Goal: Information Seeking & Learning: Get advice/opinions

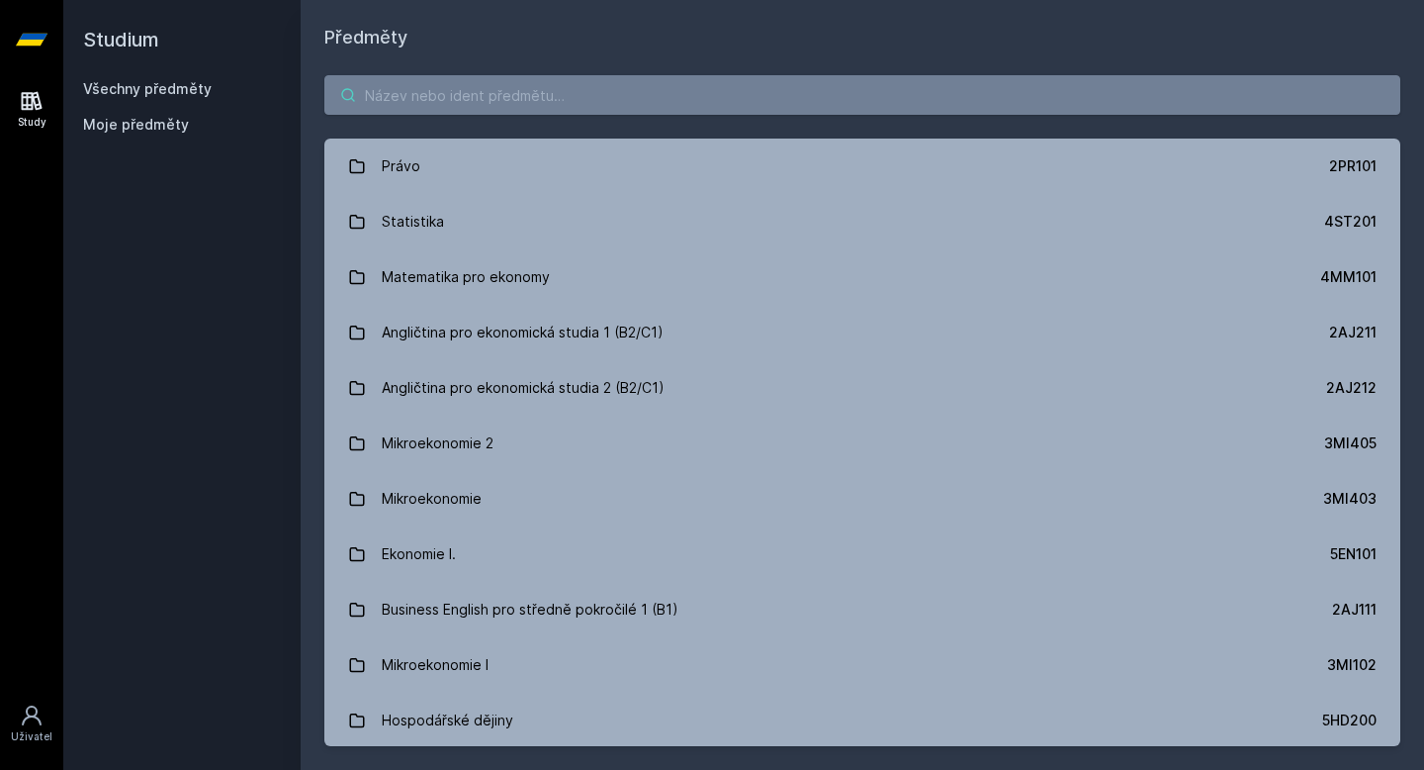
click at [562, 90] on input "search" at bounding box center [862, 95] width 1076 height 40
paste input "4ST201"
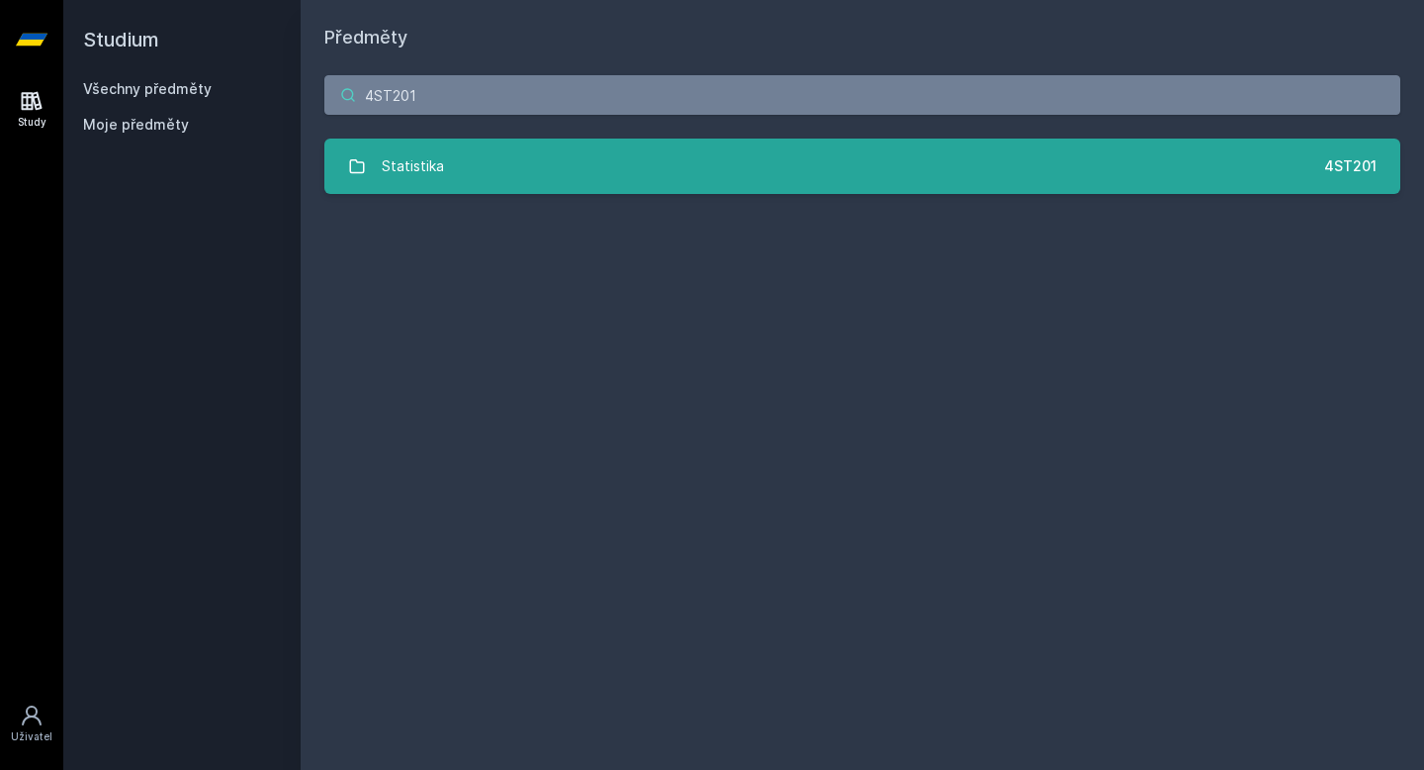
type input "4ST201"
click at [527, 151] on link "Statistika 4ST201" at bounding box center [862, 165] width 1076 height 55
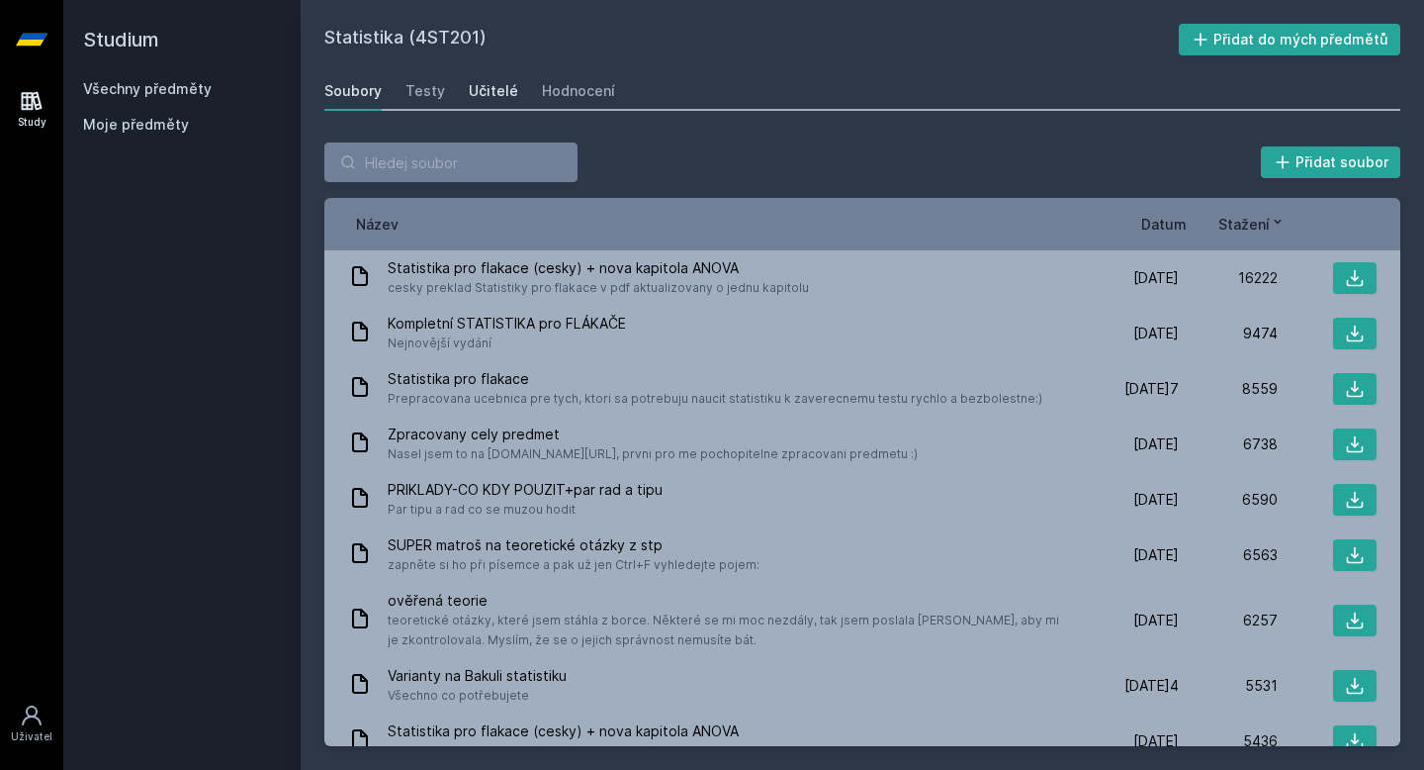
click at [488, 88] on div "Učitelé" at bounding box center [493, 91] width 49 height 20
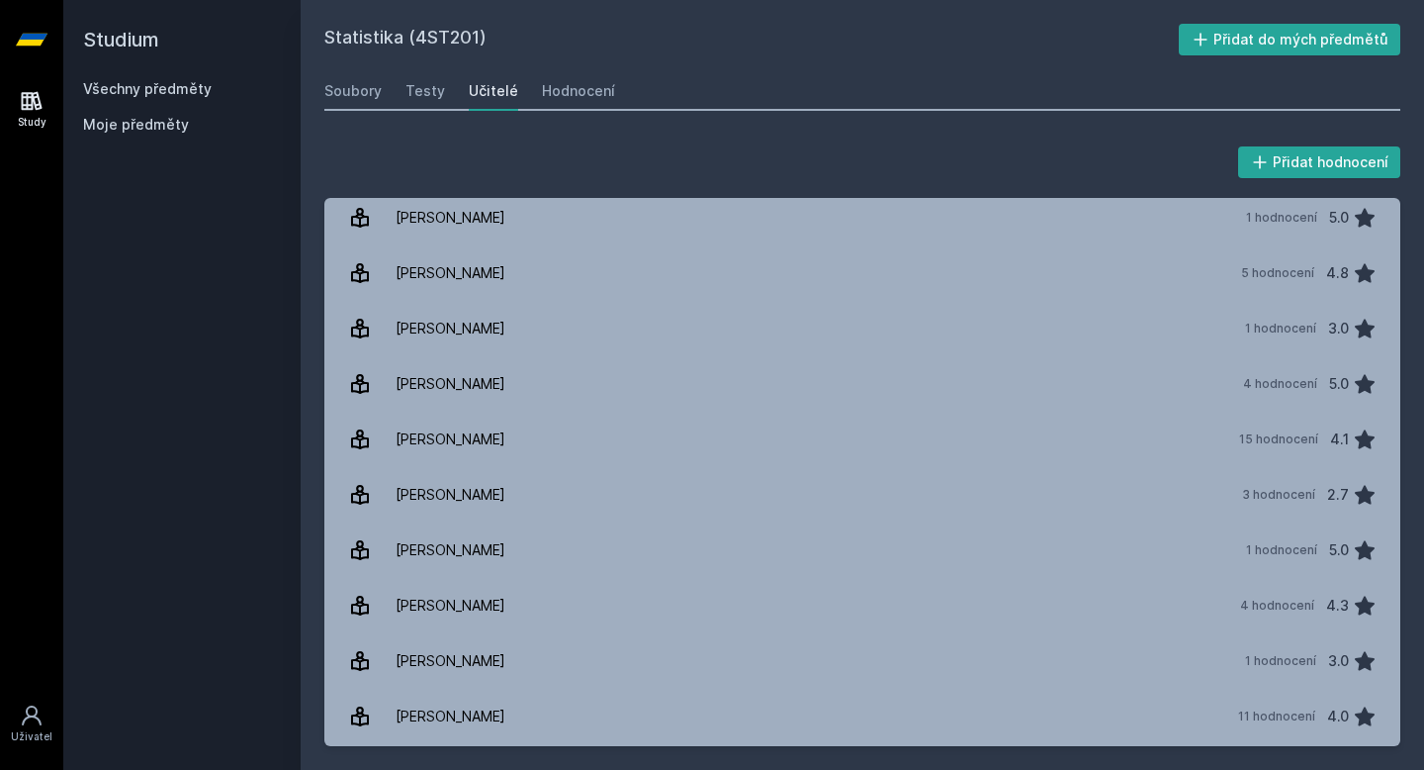
scroll to position [2952, 0]
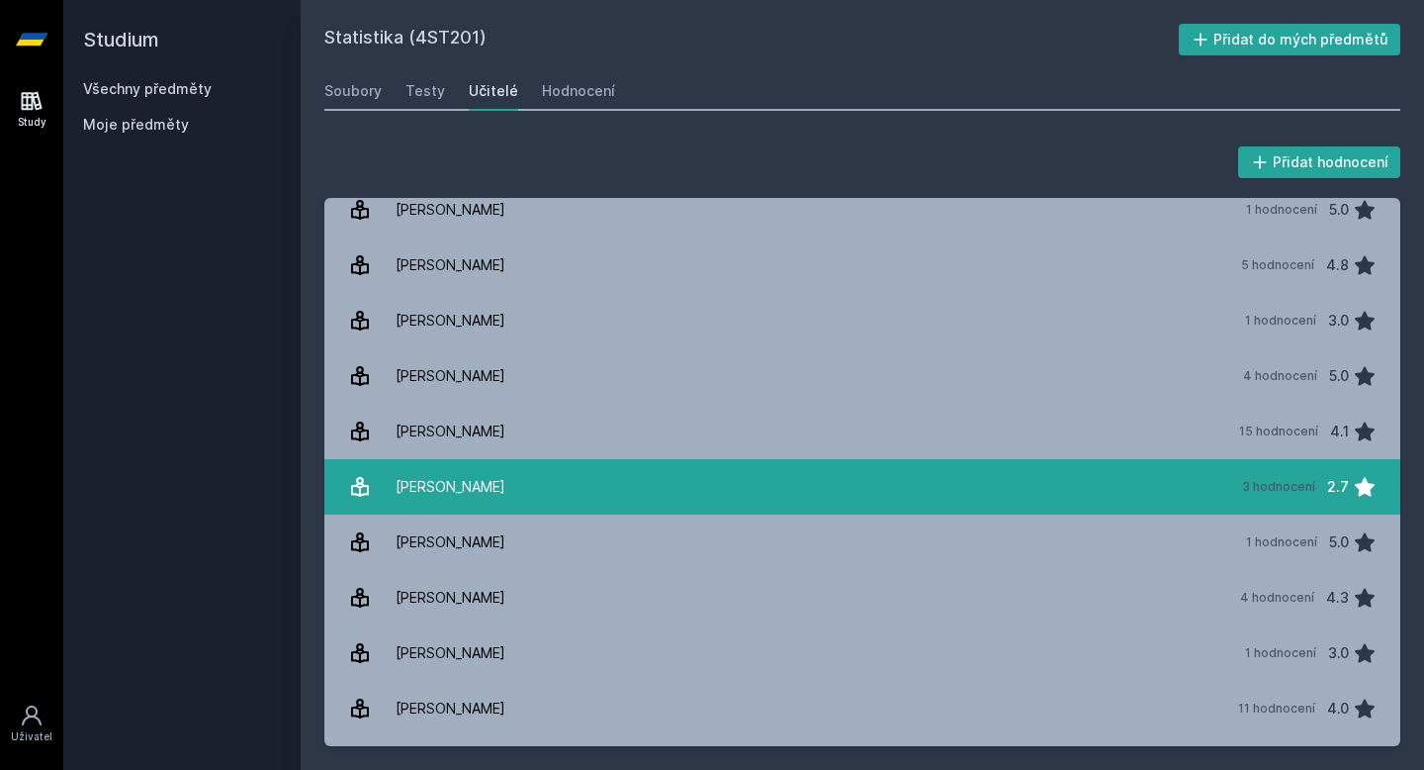
click at [454, 491] on div "[PERSON_NAME]" at bounding box center [451, 487] width 110 height 40
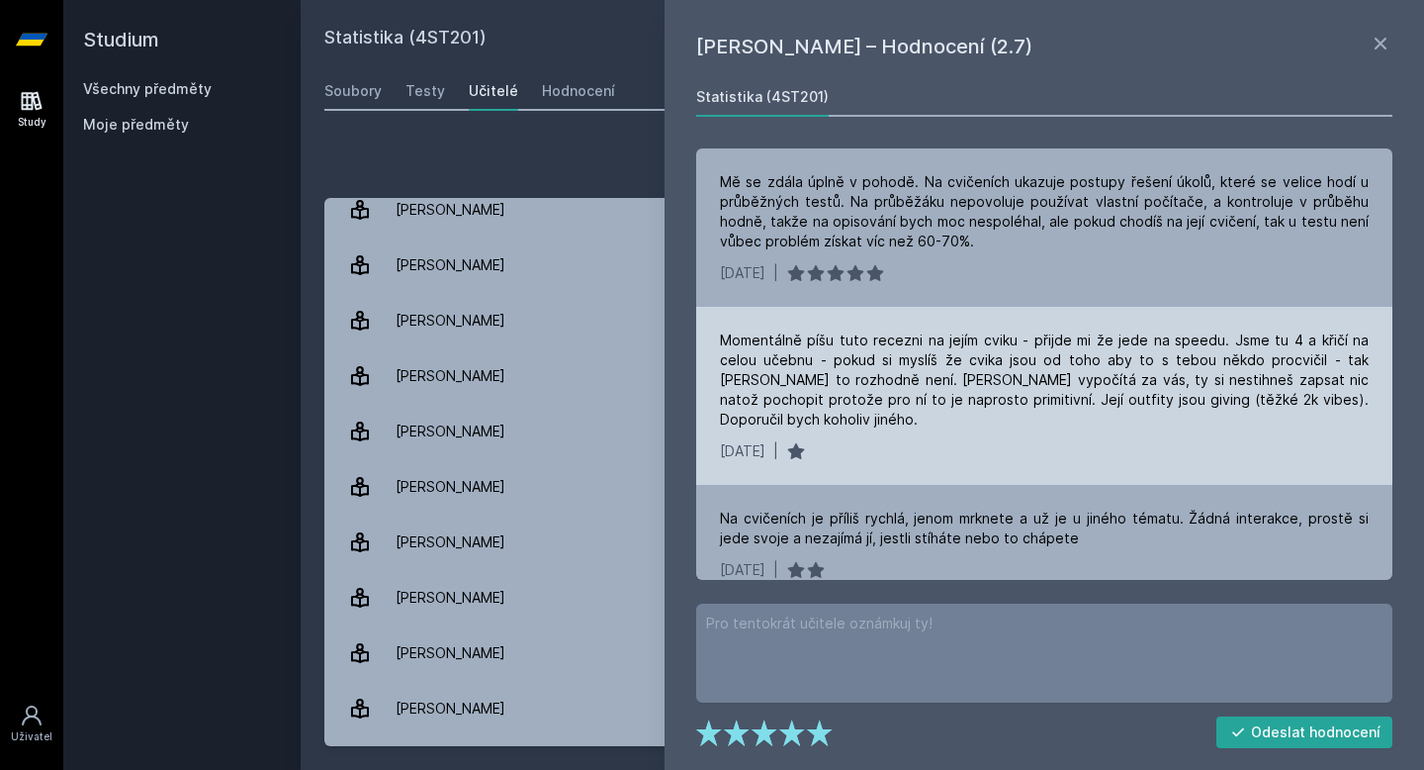
scroll to position [24, 0]
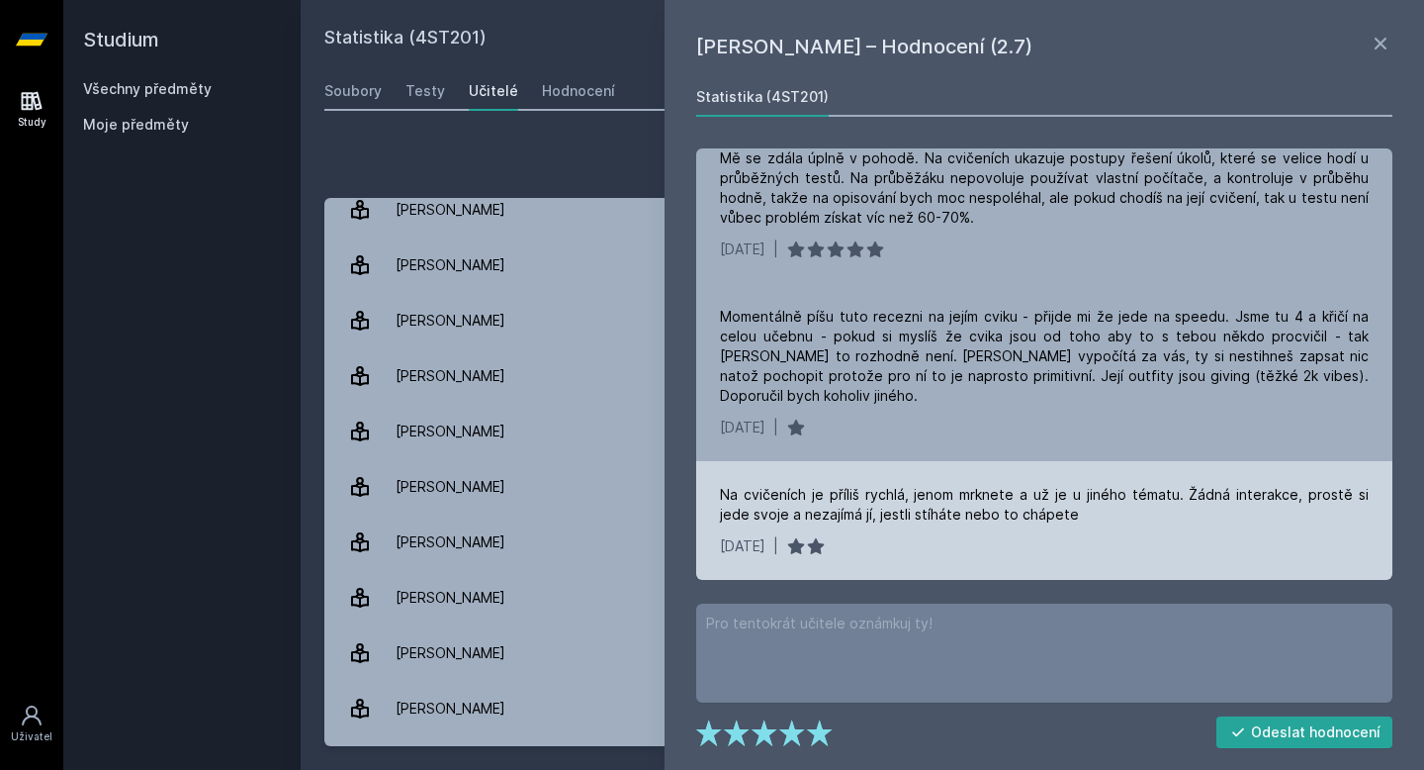
drag, startPoint x: 759, startPoint y: 547, endPoint x: 798, endPoint y: 540, distance: 40.2
click at [796, 540] on div "[DATE] |" at bounding box center [1044, 546] width 649 height 20
click at [813, 519] on div "Na cvičeních je příliš rychlá, jenom mrknete a už je u jiného tématu. Žádná int…" at bounding box center [1044, 505] width 649 height 40
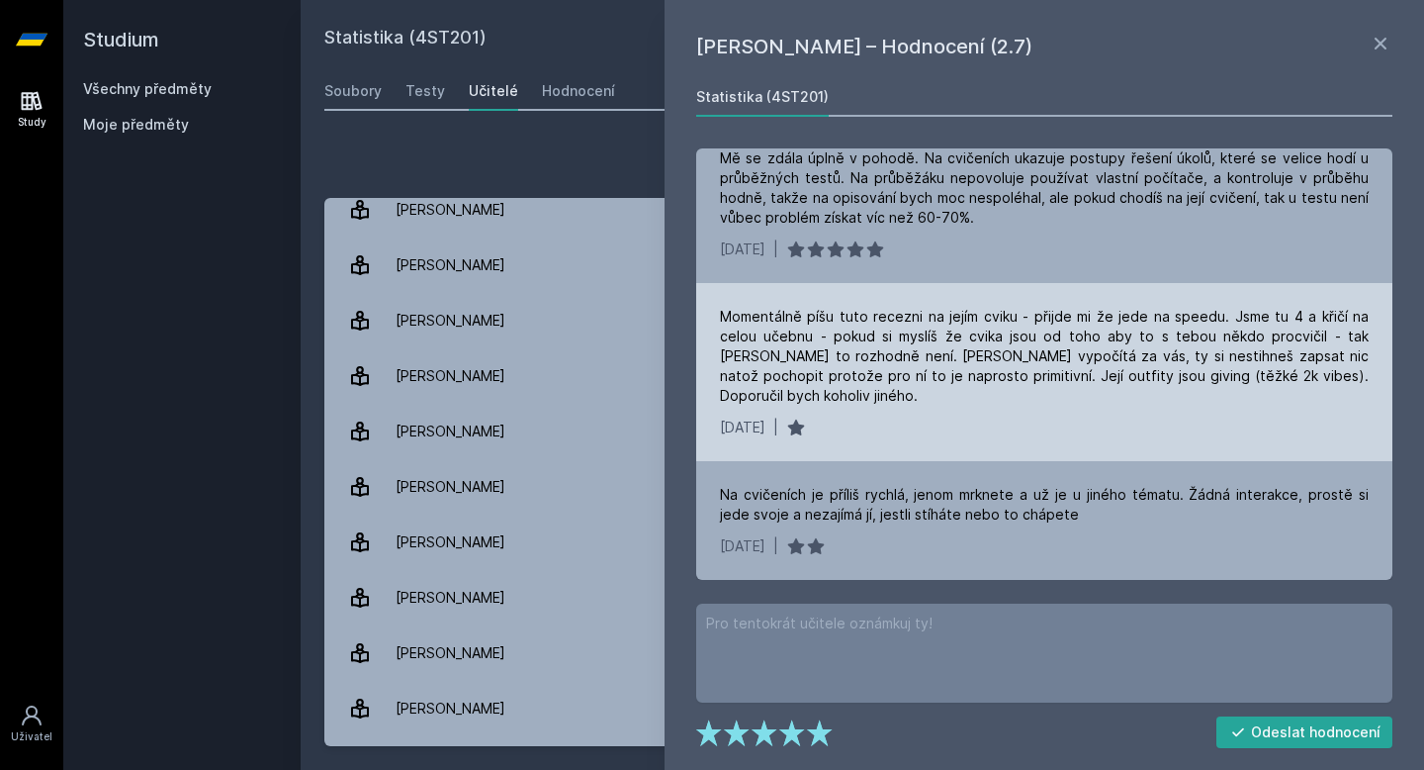
scroll to position [0, 0]
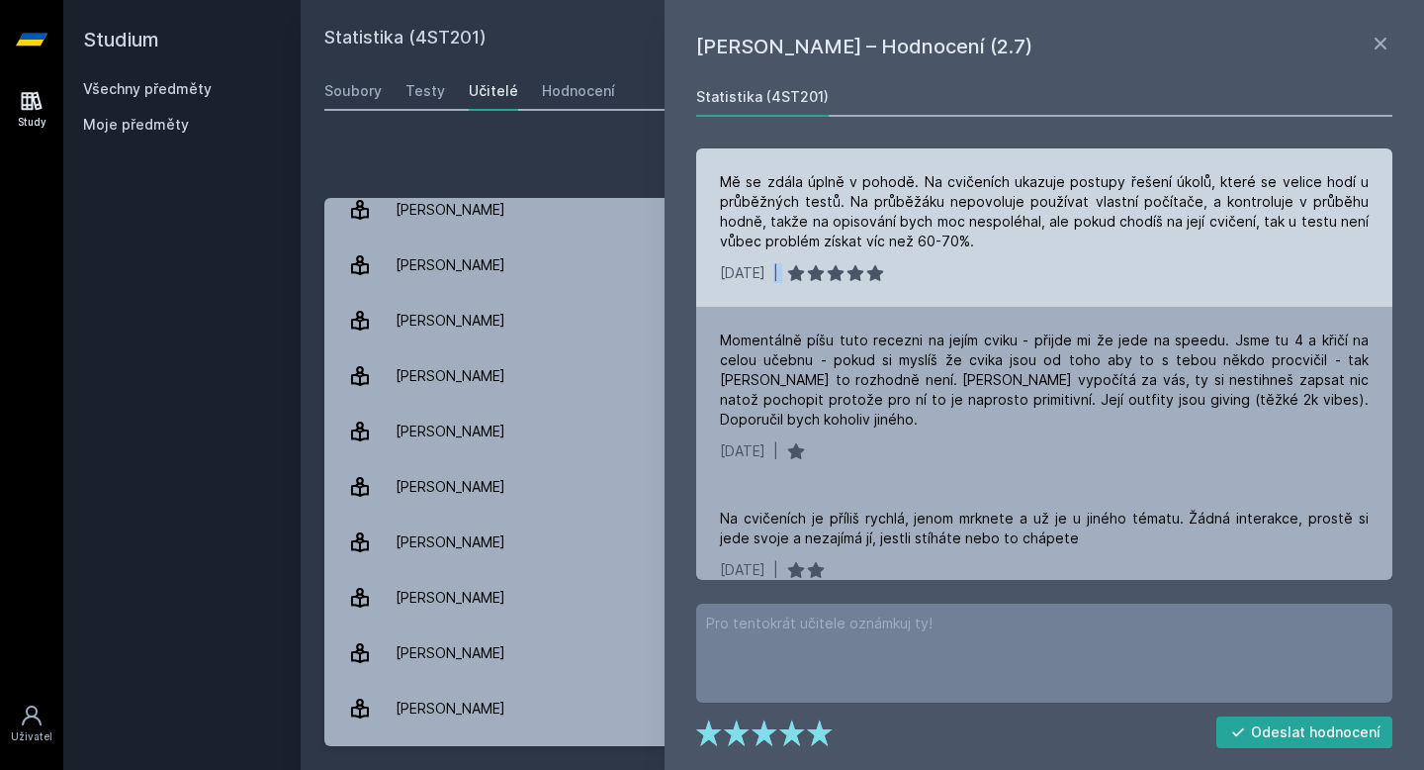
drag, startPoint x: 923, startPoint y: 289, endPoint x: 800, endPoint y: 274, distance: 123.5
click at [800, 274] on div "Mě se zdála úplně v pohodě. Na cvičeních ukazuje postupy řešení úkolů, které se…" at bounding box center [1044, 227] width 696 height 158
click at [778, 274] on div "|" at bounding box center [775, 273] width 5 height 20
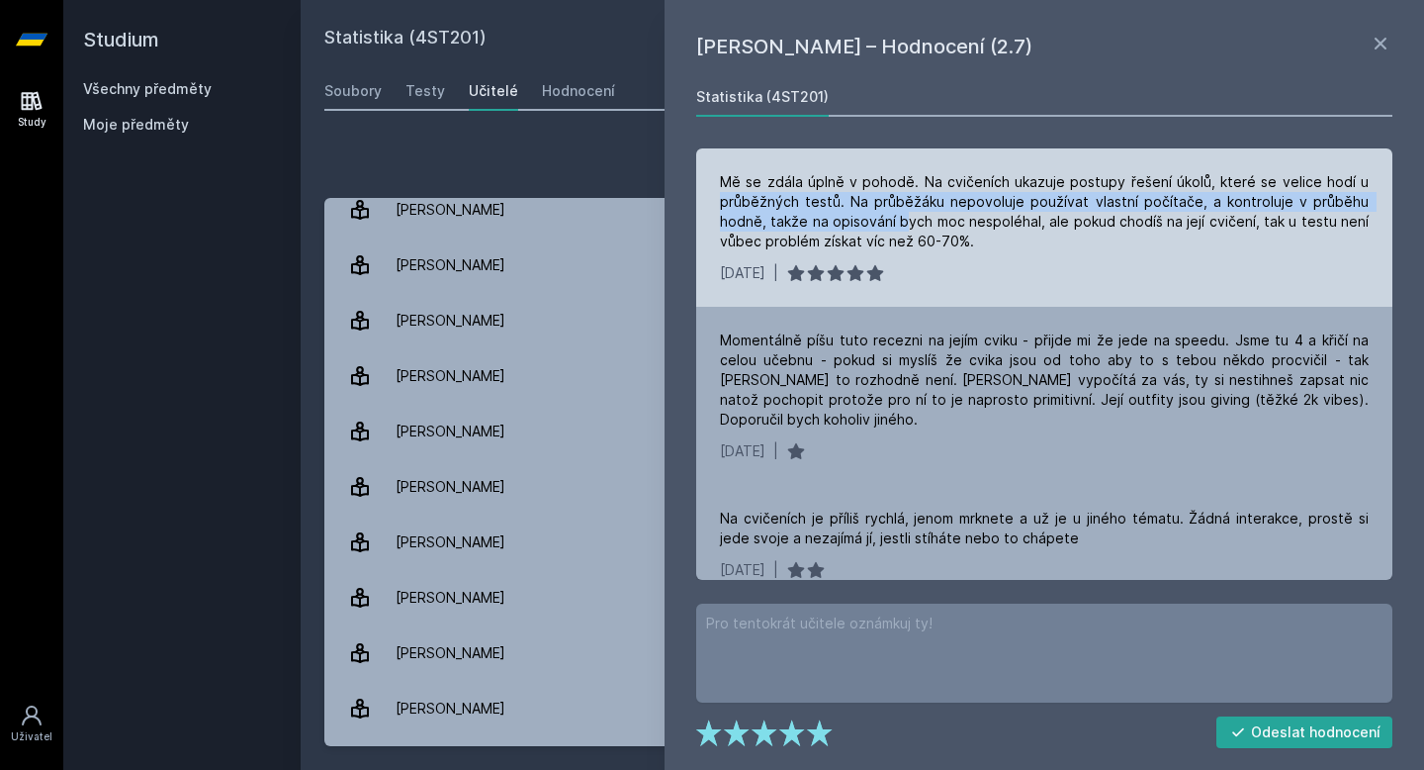
drag, startPoint x: 907, startPoint y: 227, endPoint x: 727, endPoint y: 204, distance: 181.5
click at [723, 201] on div "Mě se zdála úplně v pohodě. Na cvičeních ukazuje postupy řešení úkolů, které se…" at bounding box center [1044, 211] width 649 height 79
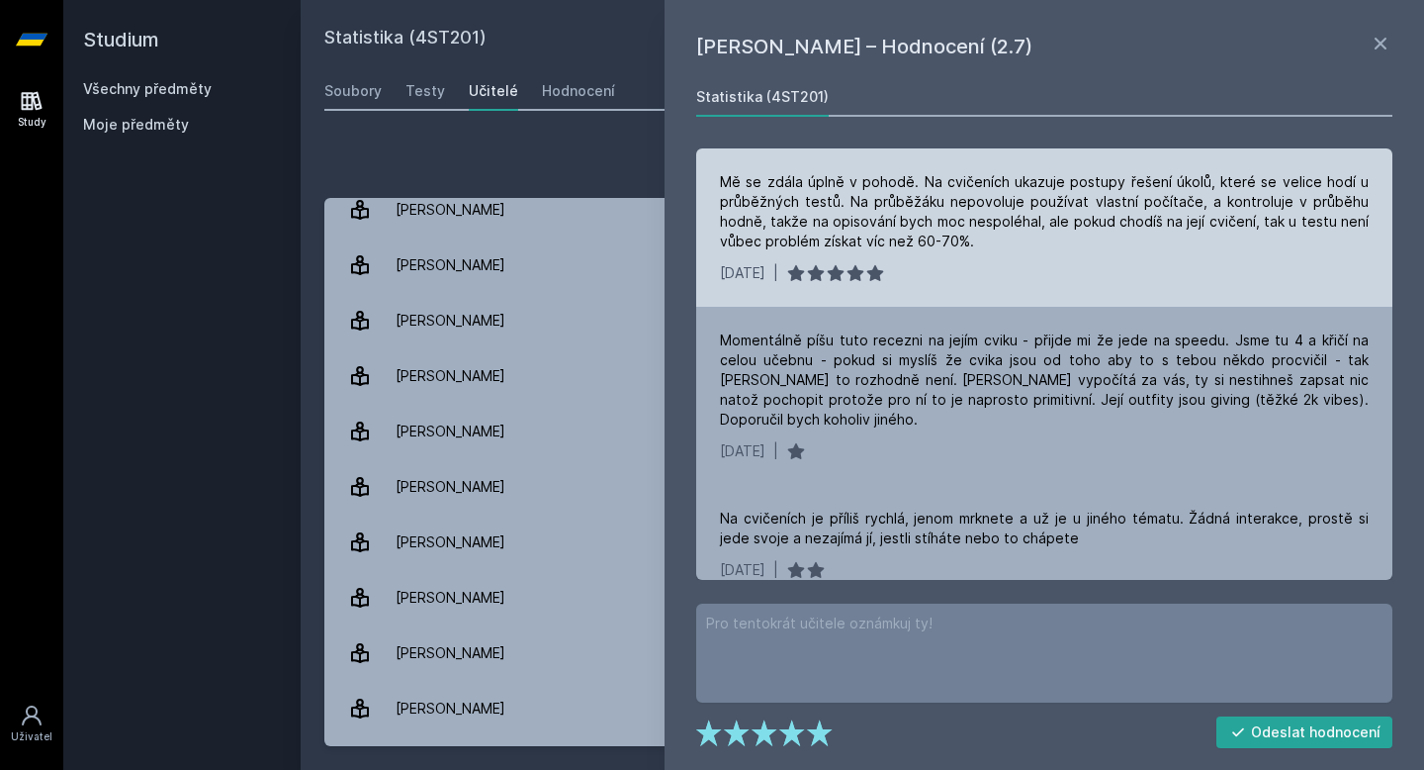
click at [916, 193] on div "Mě se zdála úplně v pohodě. Na cvičeních ukazuje postupy řešení úkolů, které se…" at bounding box center [1044, 211] width 649 height 79
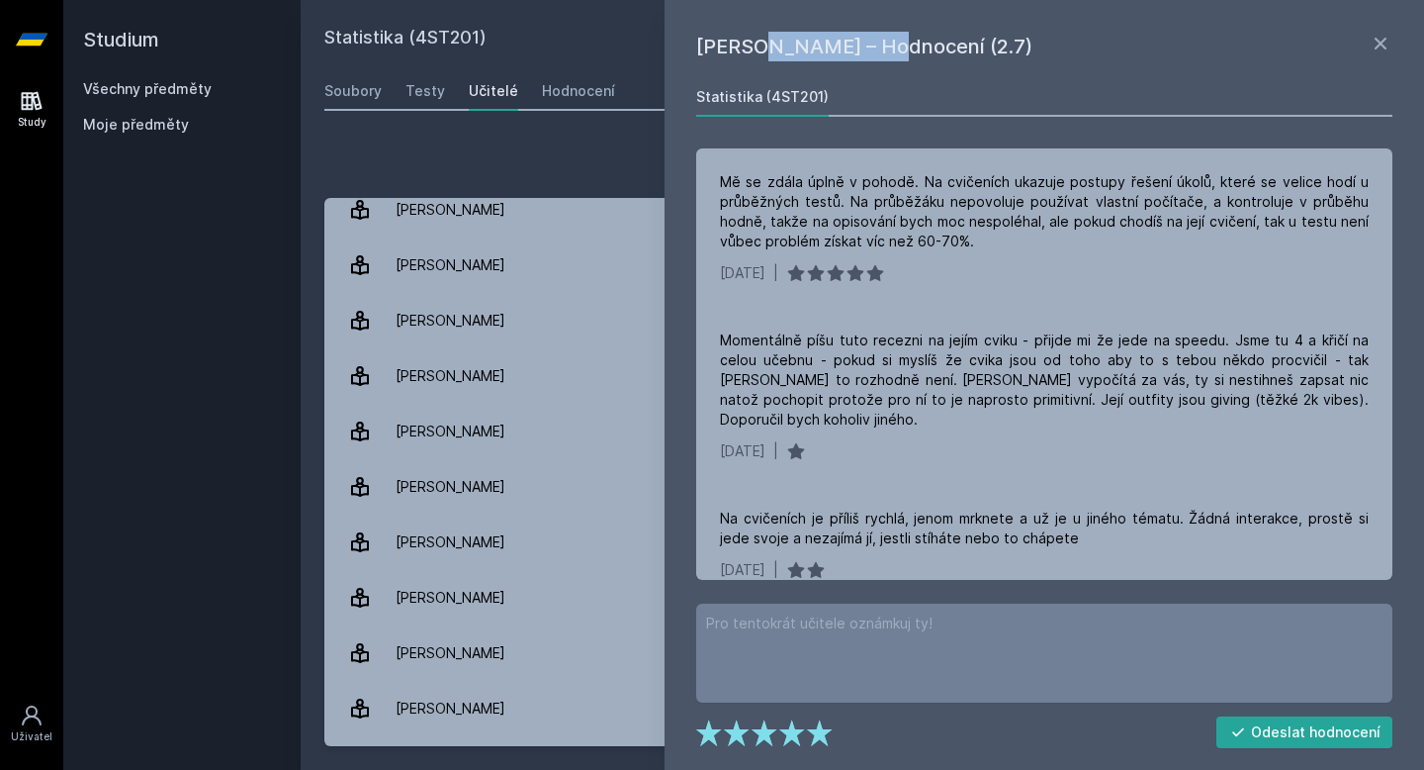
drag, startPoint x: 717, startPoint y: 49, endPoint x: 835, endPoint y: 39, distance: 118.2
click at [835, 39] on h1 "[PERSON_NAME] – Hodnocení (2.7)" at bounding box center [1032, 47] width 673 height 30
click at [834, 38] on h1 "[PERSON_NAME] – Hodnocení (2.7)" at bounding box center [1032, 47] width 673 height 30
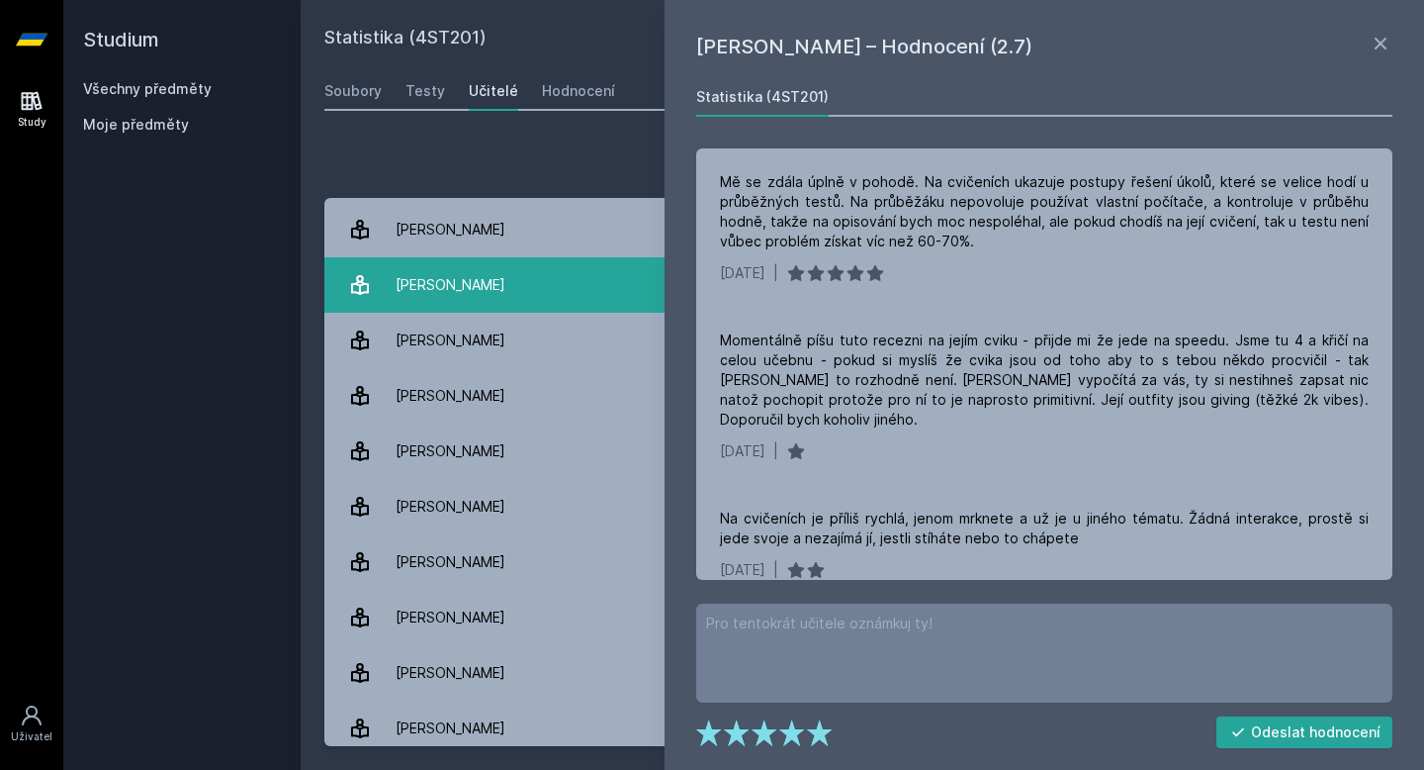
scroll to position [2981, 0]
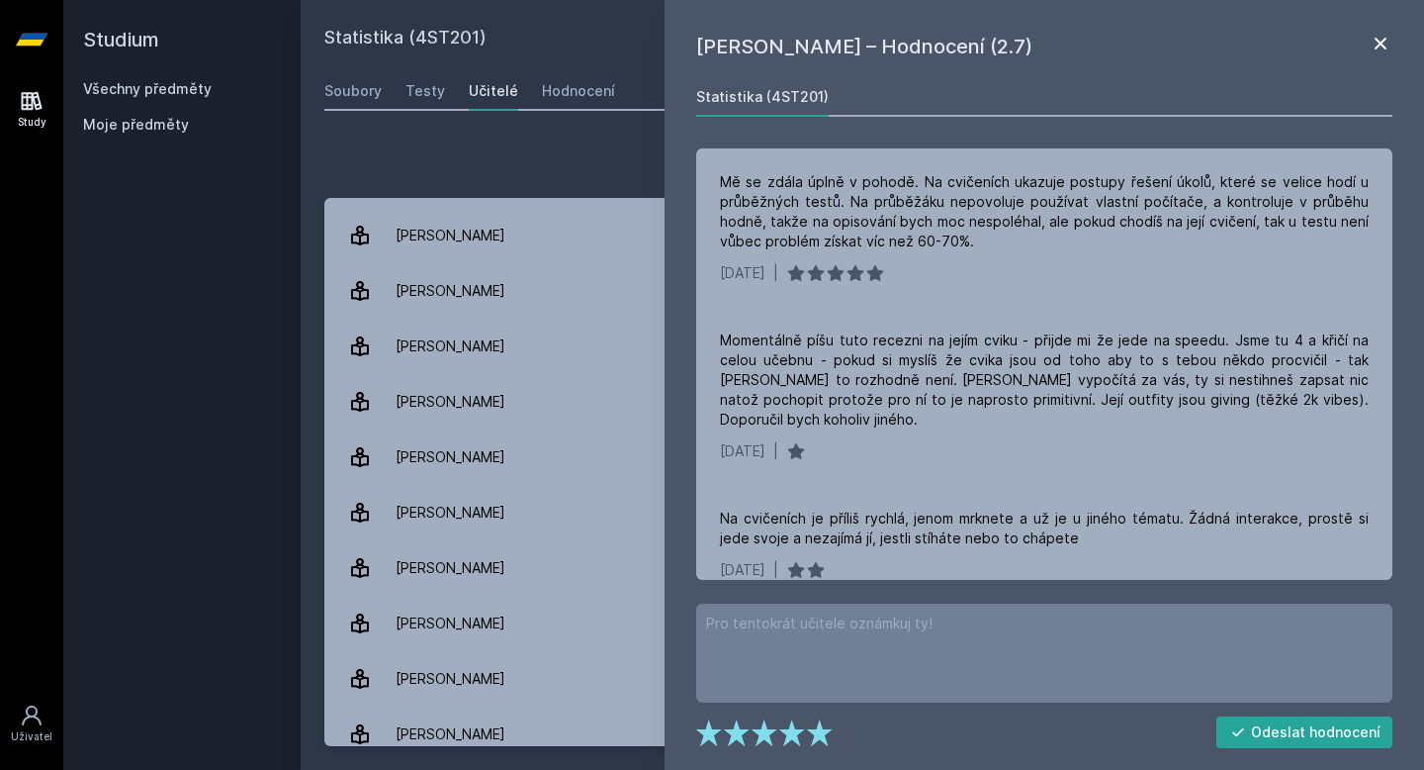
click at [1388, 41] on icon at bounding box center [1381, 44] width 24 height 24
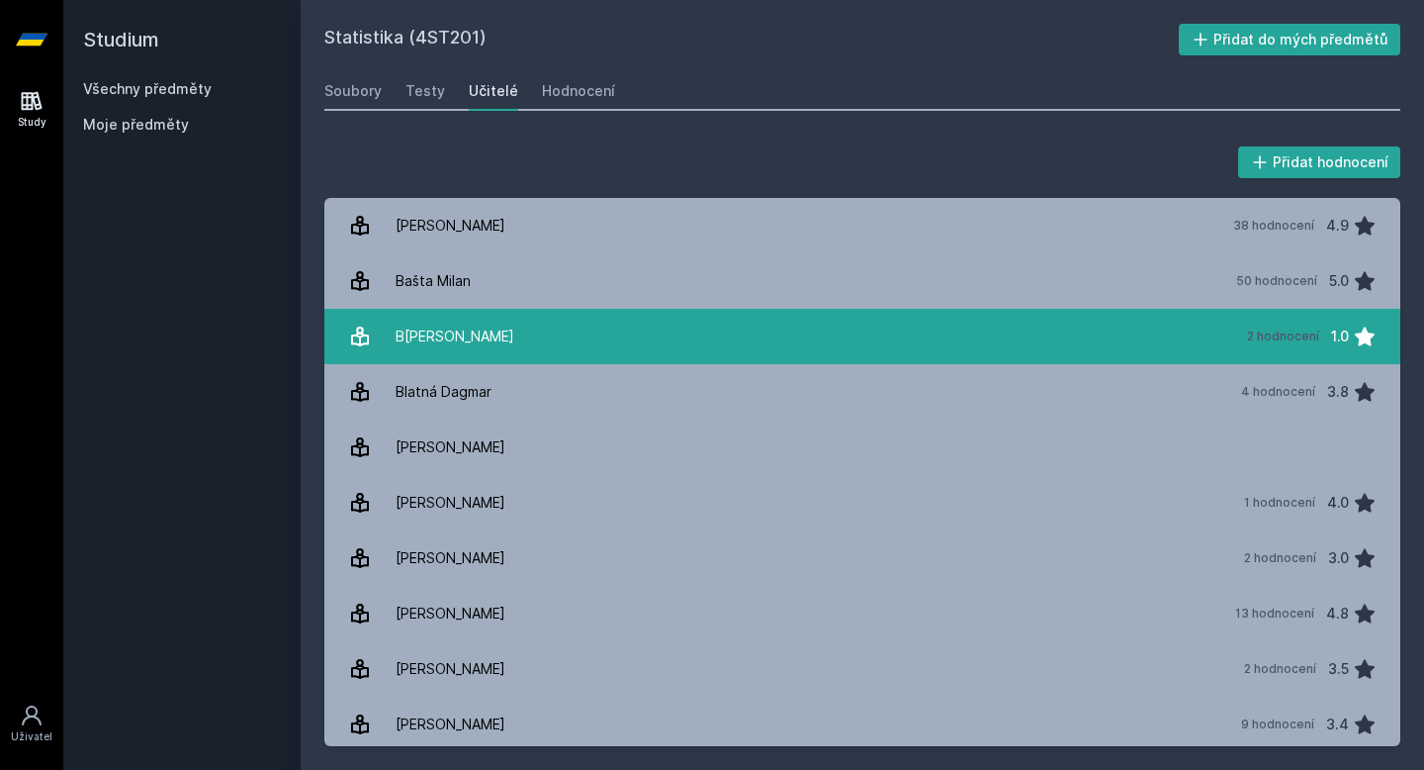
click at [835, 317] on link "[PERSON_NAME] 2 hodnocení 1.0" at bounding box center [862, 336] width 1076 height 55
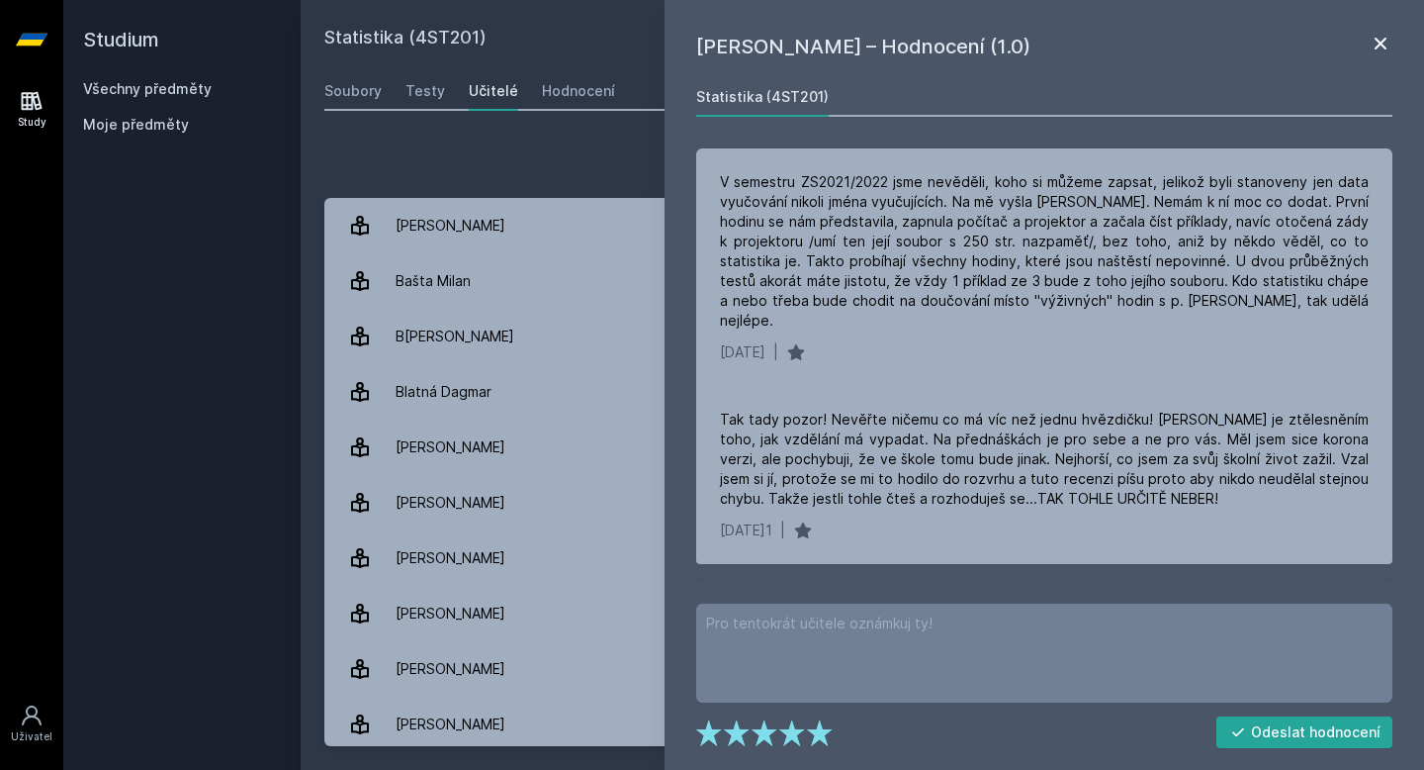
click at [1380, 46] on icon at bounding box center [1381, 44] width 24 height 24
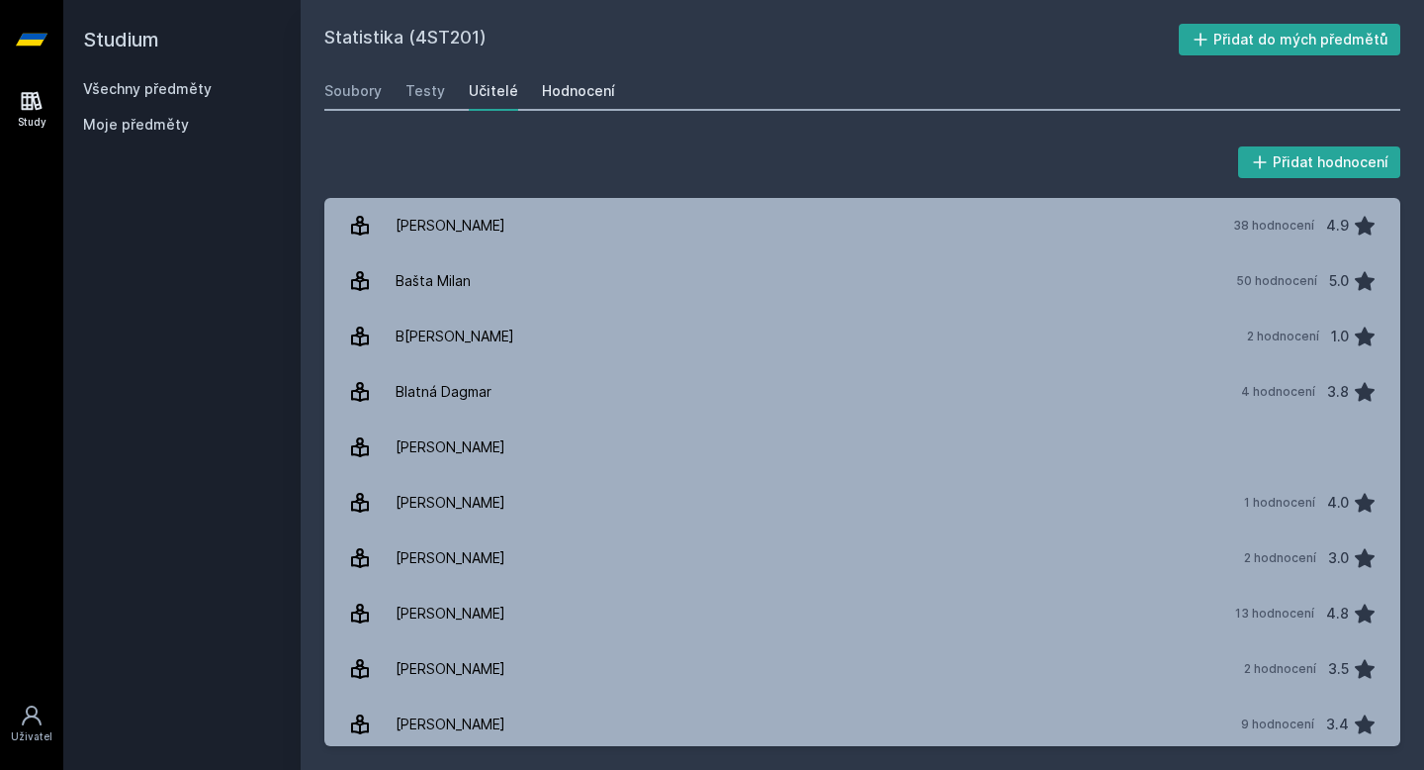
click at [583, 104] on link "Hodnocení" at bounding box center [578, 91] width 73 height 40
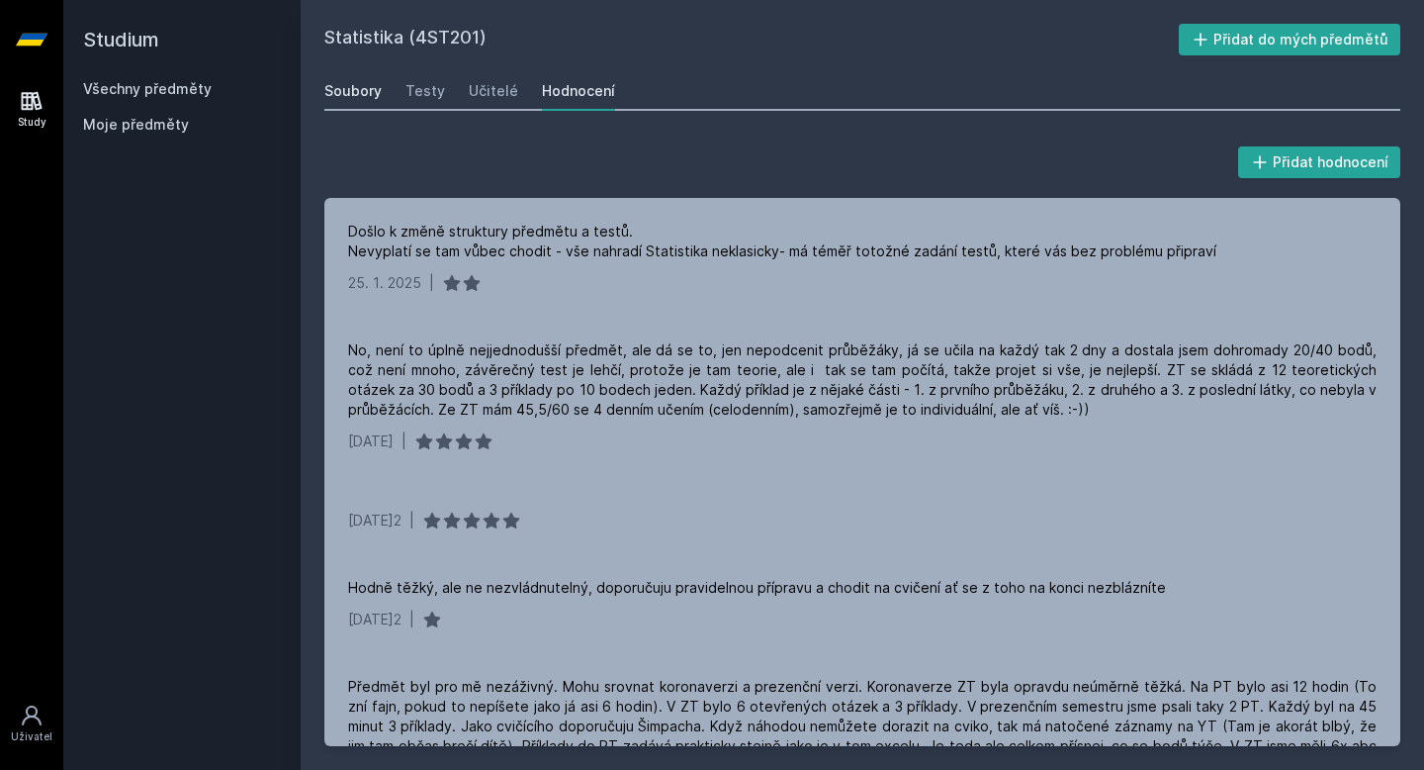
click at [357, 88] on div "Soubory" at bounding box center [352, 91] width 57 height 20
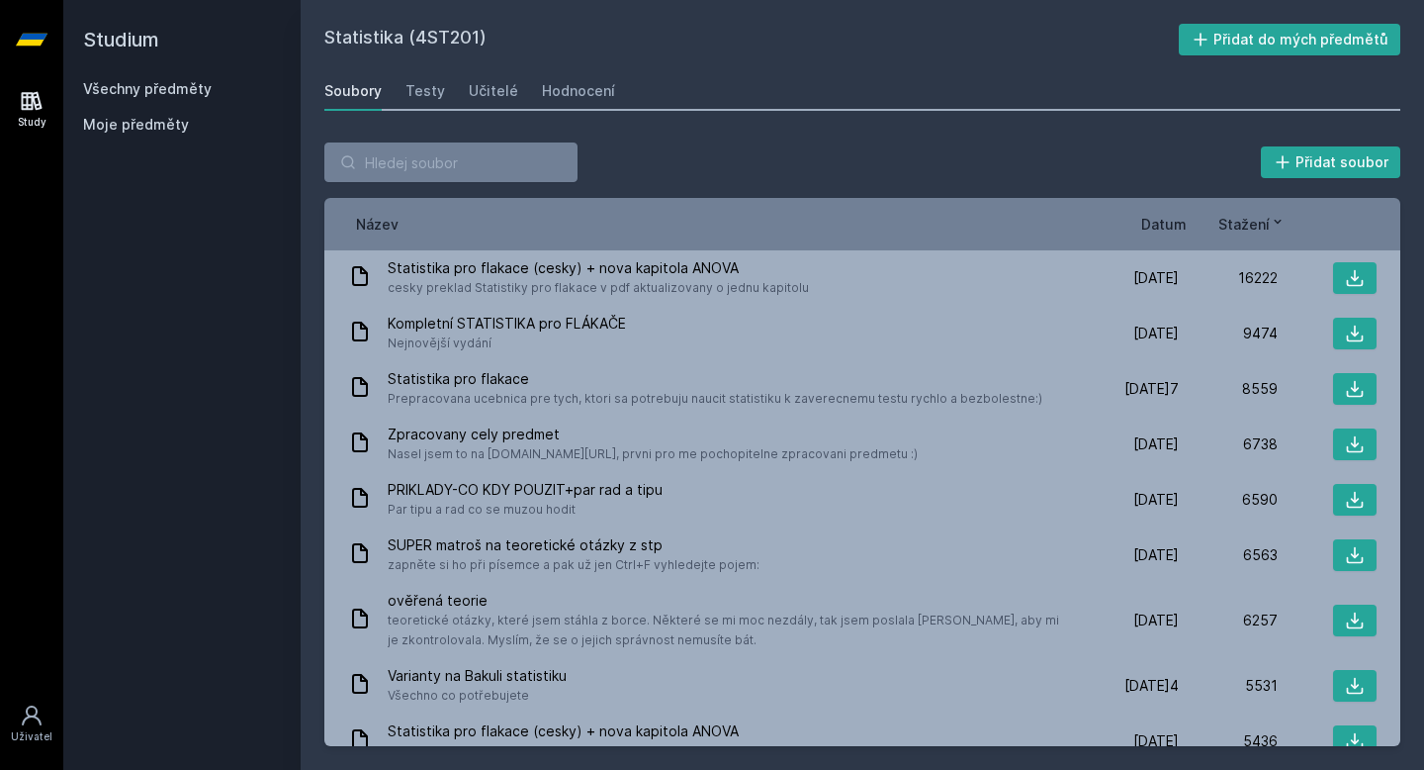
click at [446, 94] on div "Soubory Testy Učitelé Hodnocení" at bounding box center [862, 91] width 1076 height 40
click at [426, 102] on link "Testy" at bounding box center [426, 91] width 40 height 40
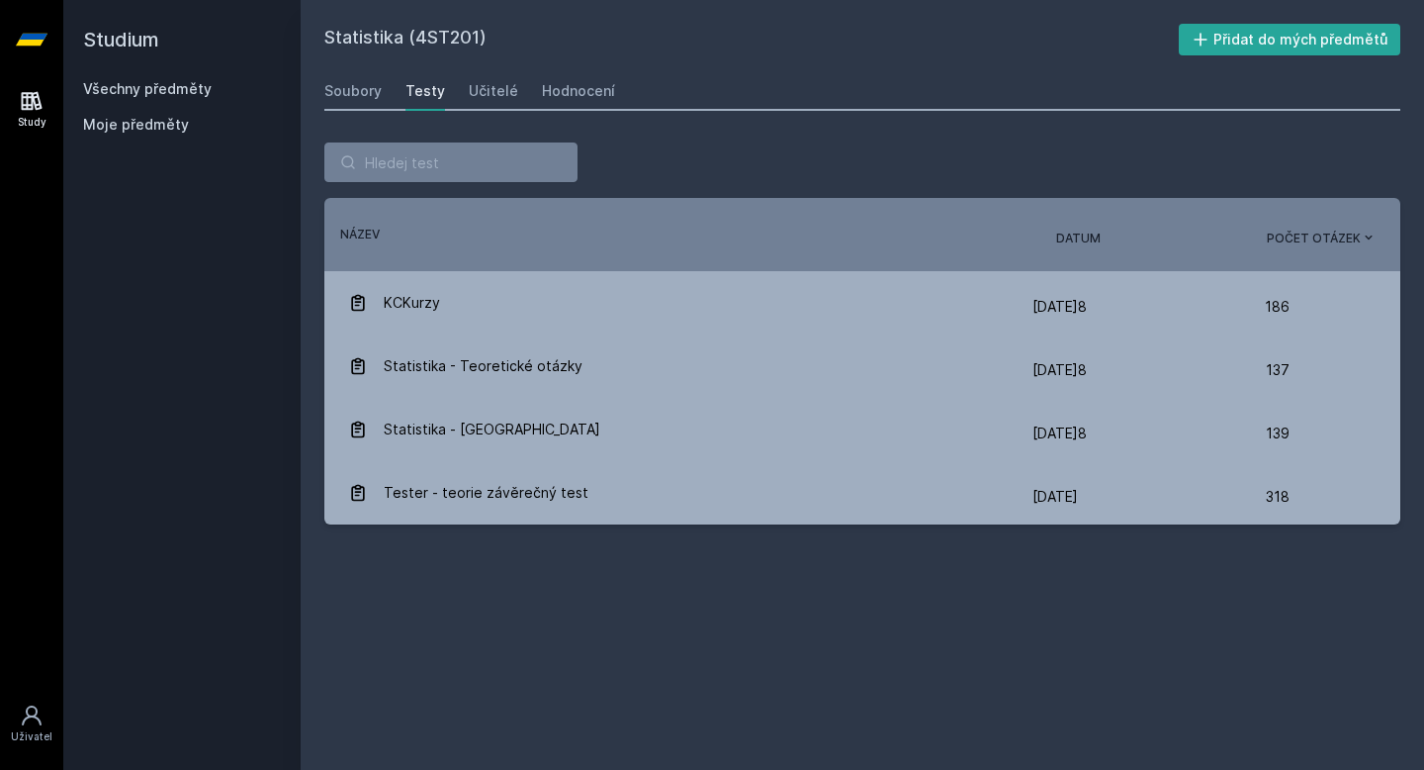
click at [486, 65] on div "Statistika (4ST201) Přidat do mých předmětů [GEOGRAPHIC_DATA] Testy Učitelé Hod…" at bounding box center [862, 385] width 1076 height 722
click at [500, 87] on div "Učitelé" at bounding box center [493, 91] width 49 height 20
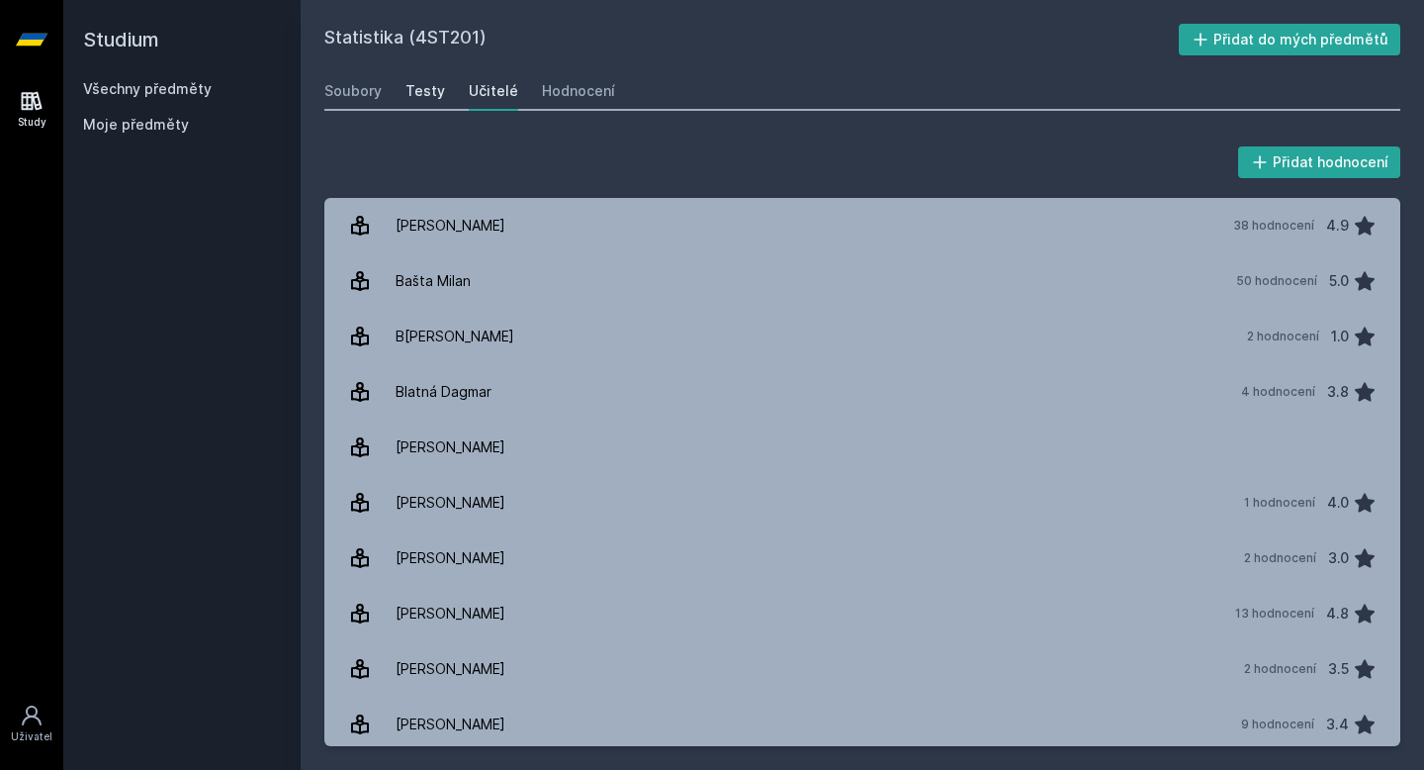
click at [409, 92] on div "Testy" at bounding box center [426, 91] width 40 height 20
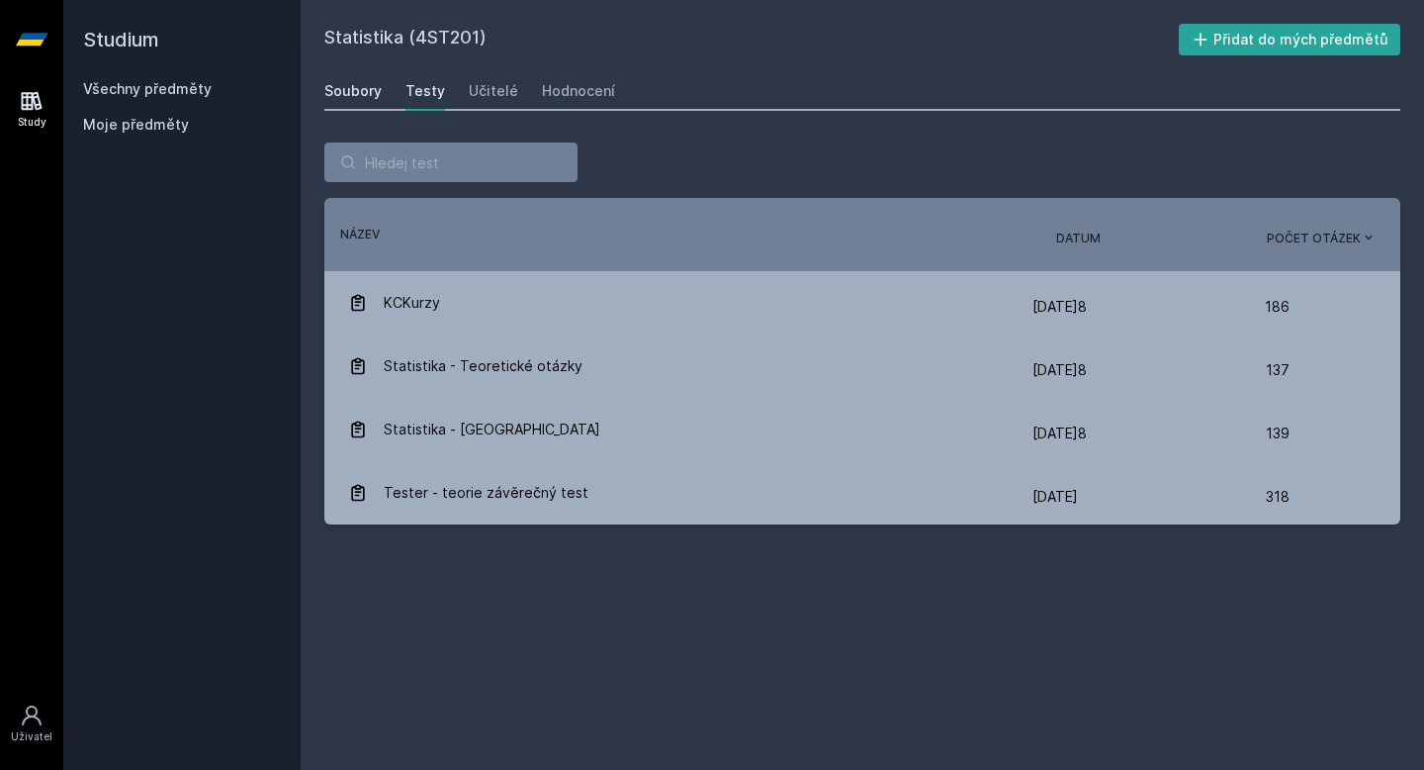
click at [355, 98] on div "Soubory" at bounding box center [352, 91] width 57 height 20
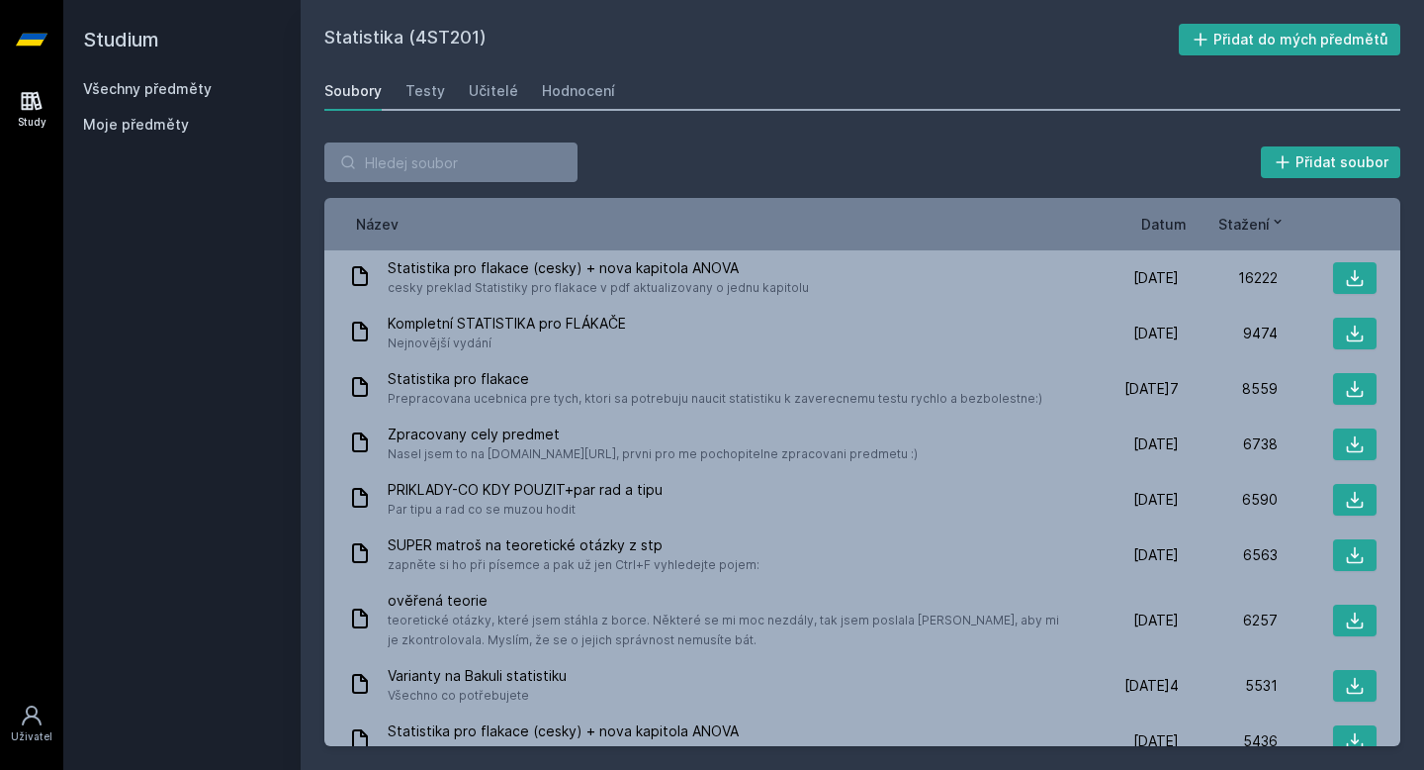
click at [21, 112] on icon at bounding box center [32, 101] width 24 height 24
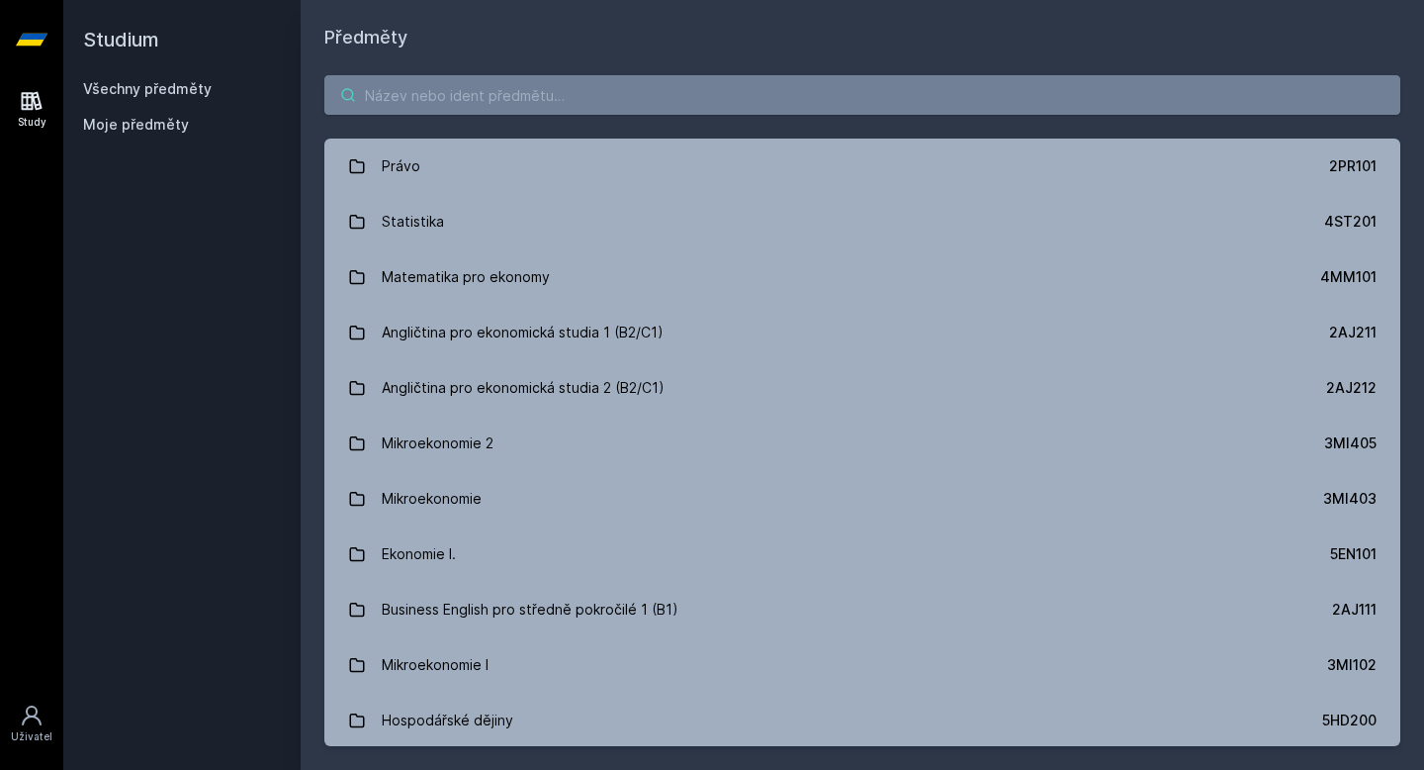
click at [457, 93] on input "search" at bounding box center [862, 95] width 1076 height 40
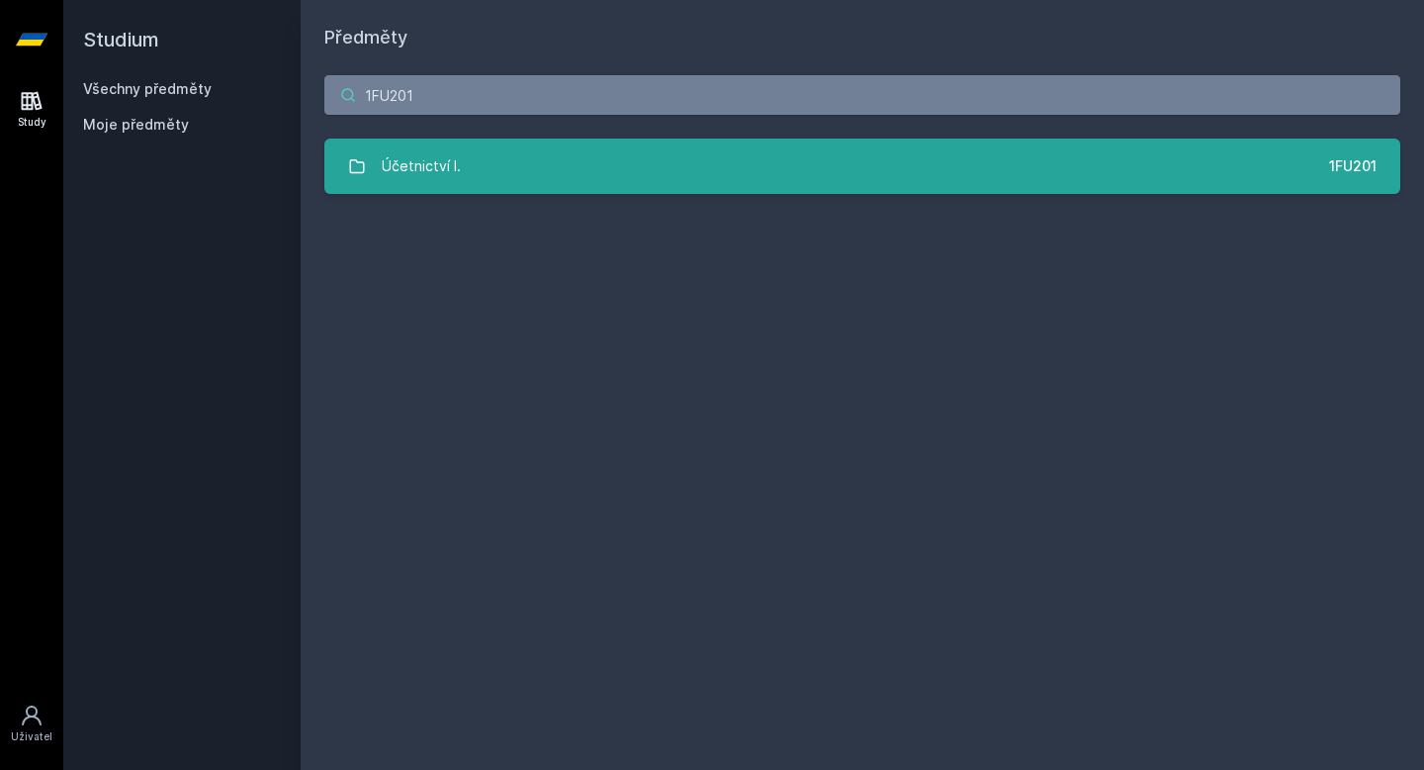
type input "1FU201"
click at [560, 183] on link "Účetnictví I. 1FU201" at bounding box center [862, 165] width 1076 height 55
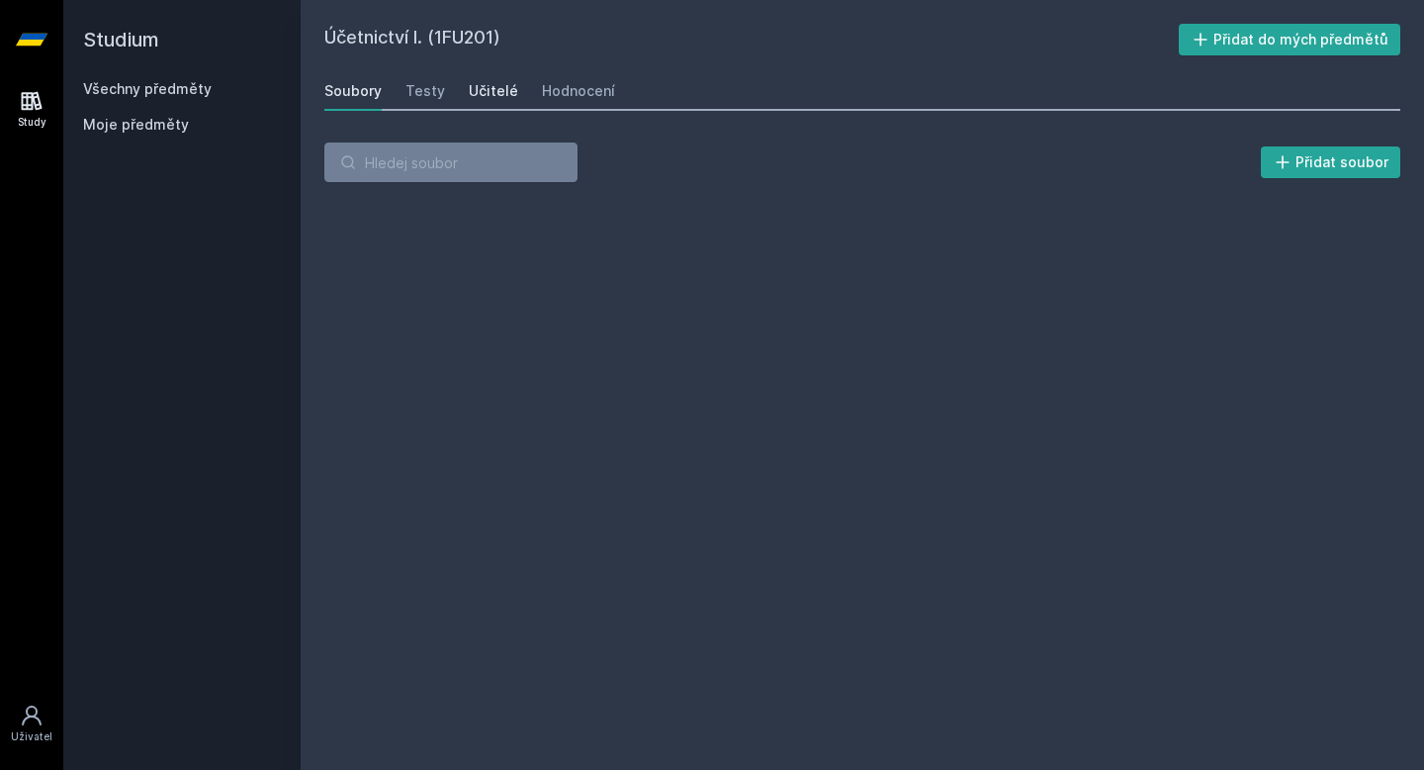
click at [494, 97] on div "Učitelé" at bounding box center [493, 91] width 49 height 20
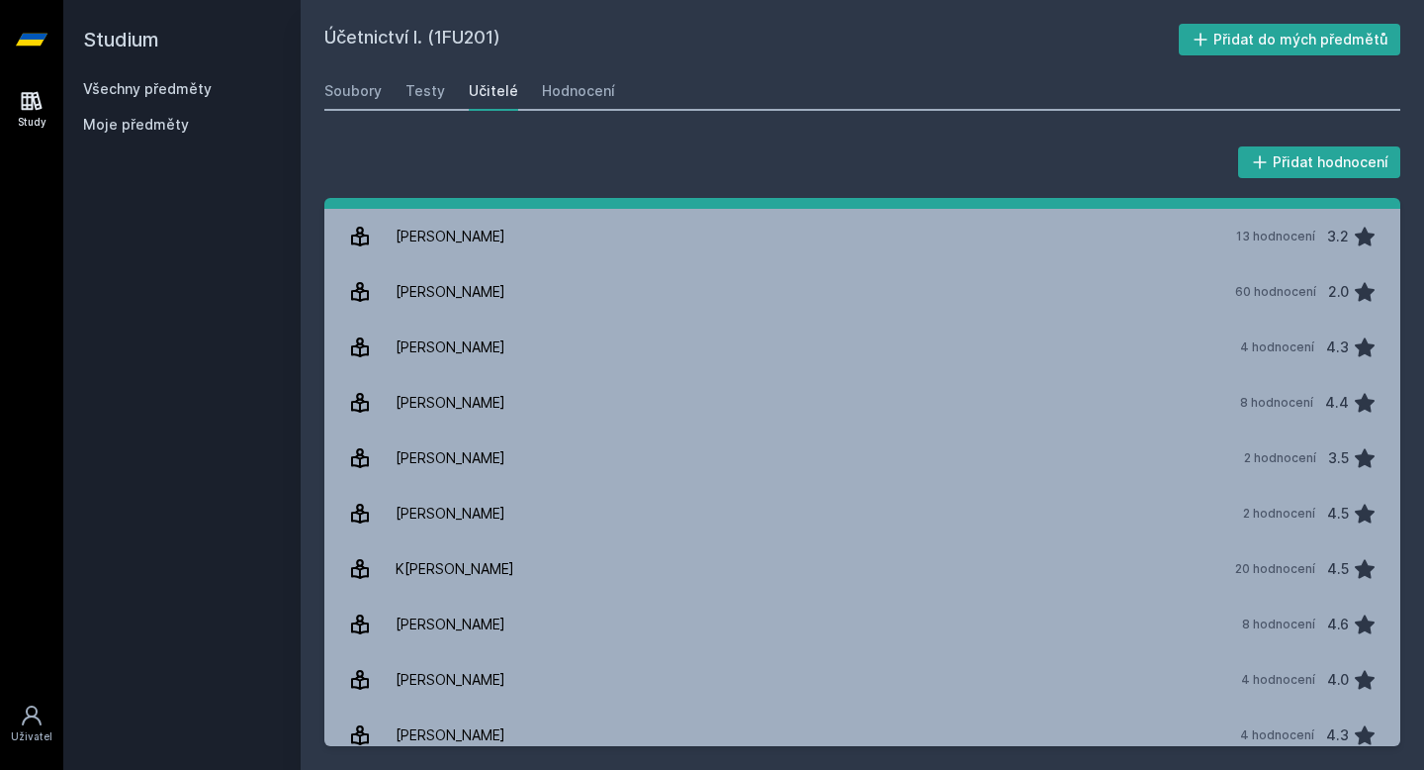
scroll to position [810, 0]
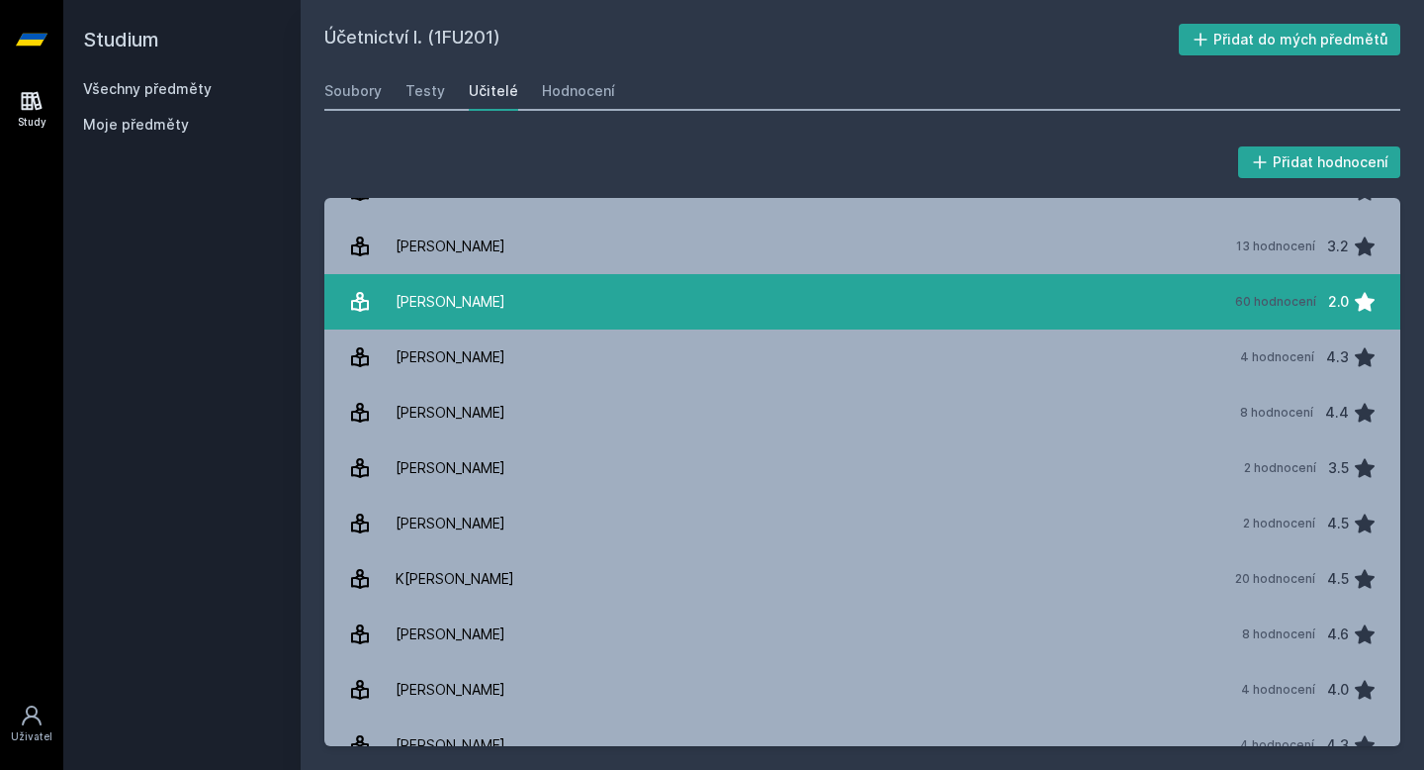
click at [766, 302] on link "[PERSON_NAME] 60 hodnocení 2.0" at bounding box center [862, 301] width 1076 height 55
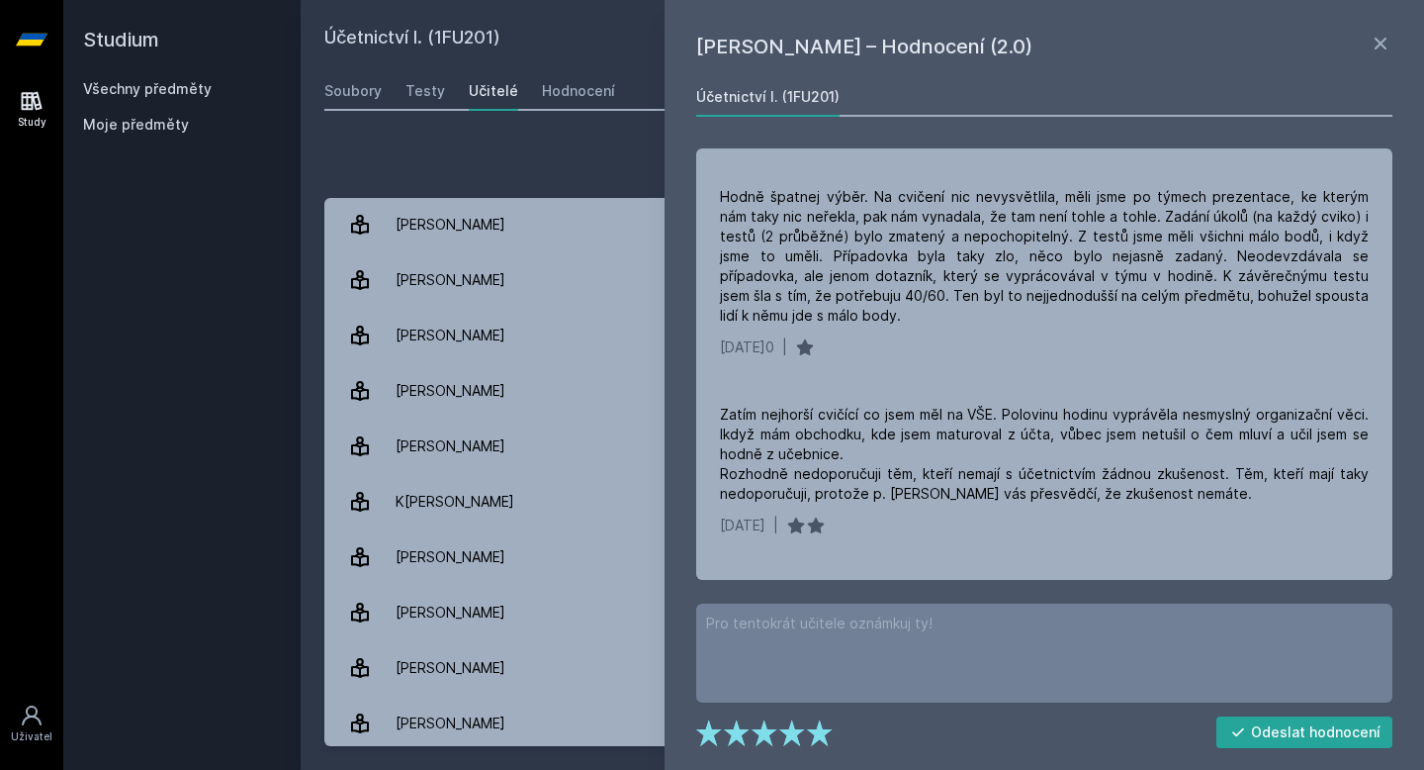
scroll to position [4537, 0]
click at [1373, 42] on icon at bounding box center [1381, 44] width 24 height 24
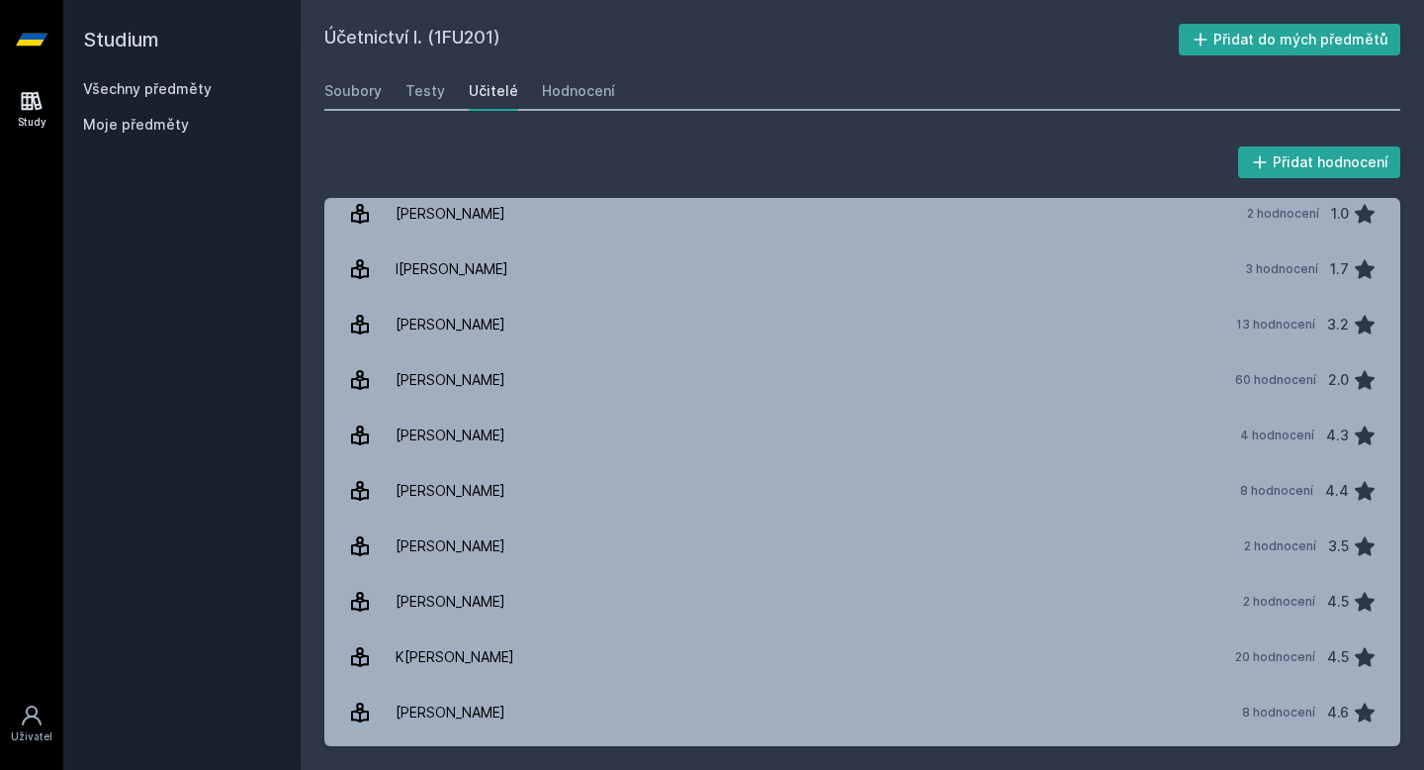
scroll to position [682, 0]
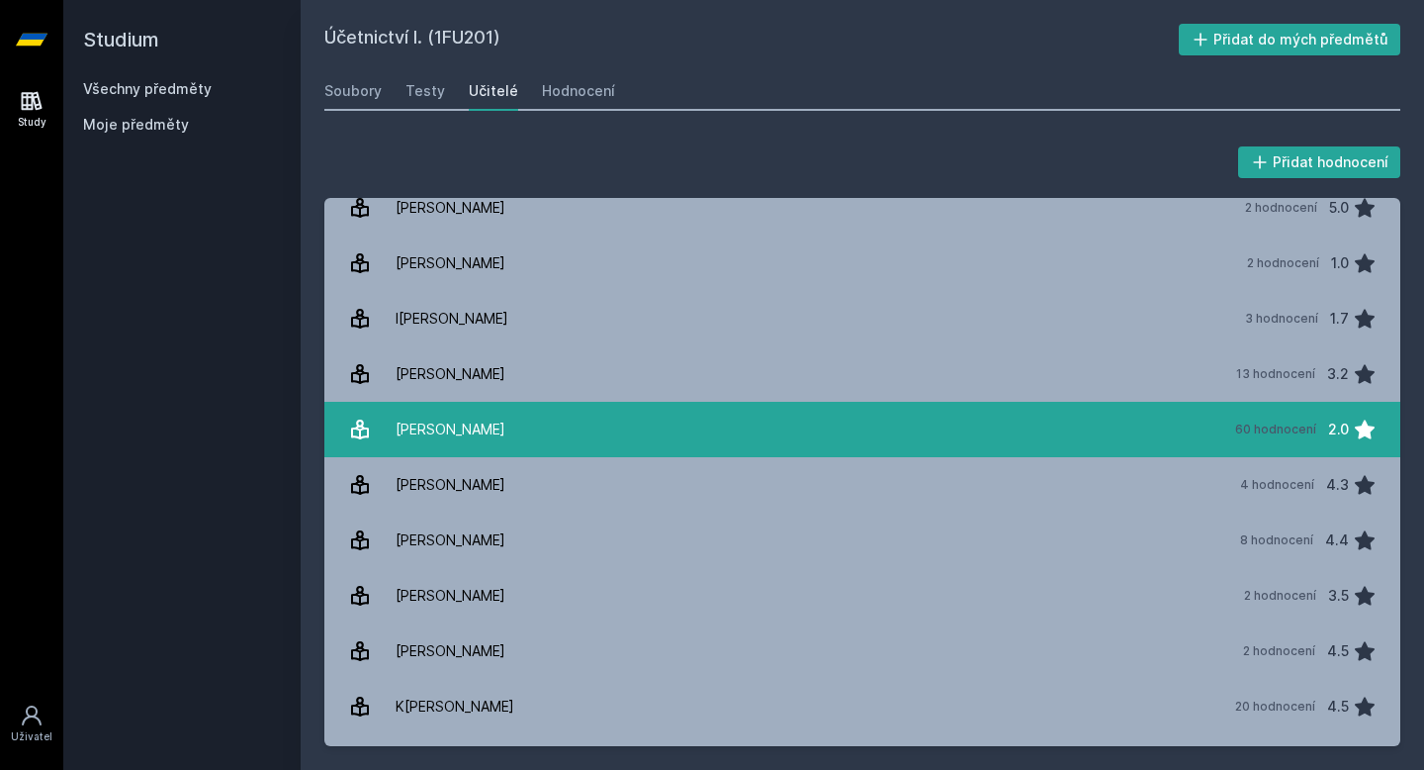
click at [843, 414] on link "[PERSON_NAME] 60 hodnocení 2.0" at bounding box center [862, 429] width 1076 height 55
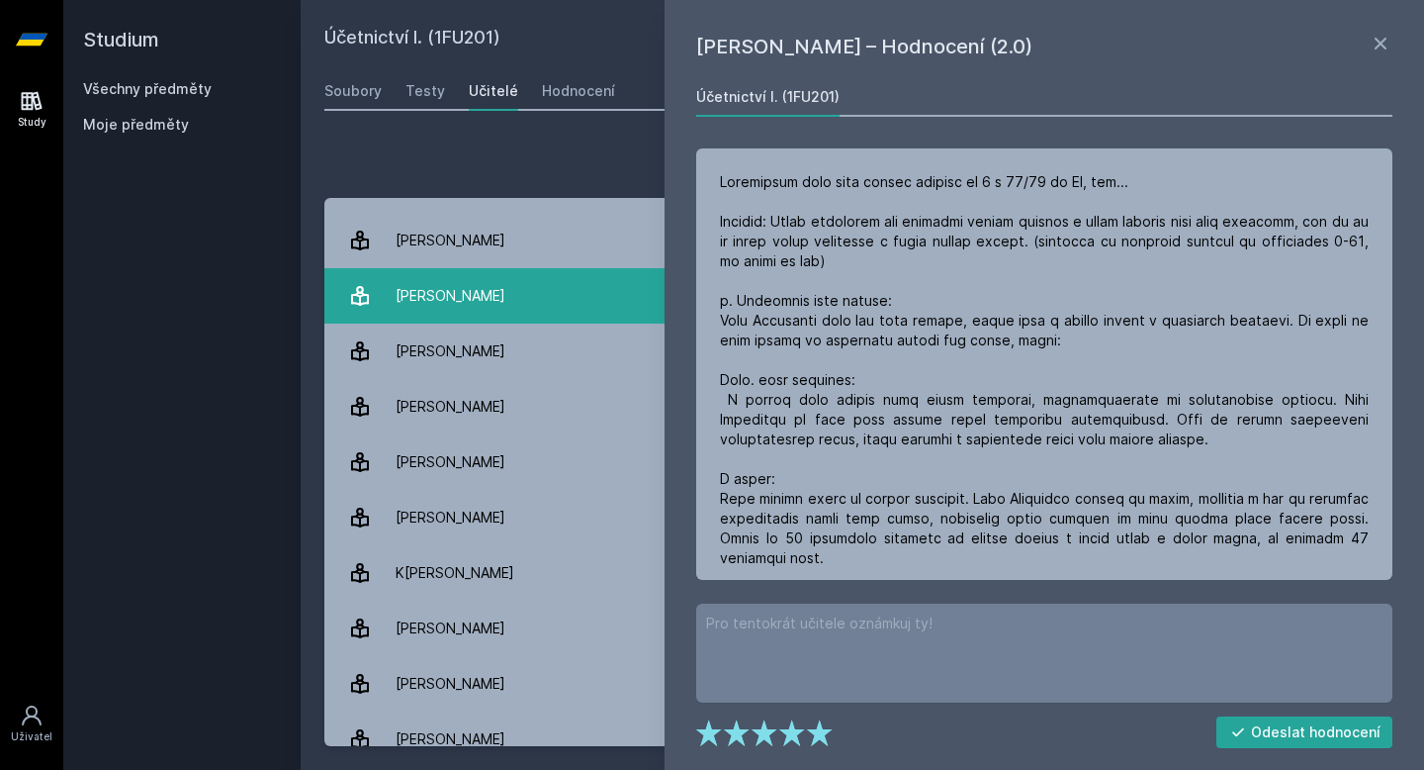
scroll to position [849, 0]
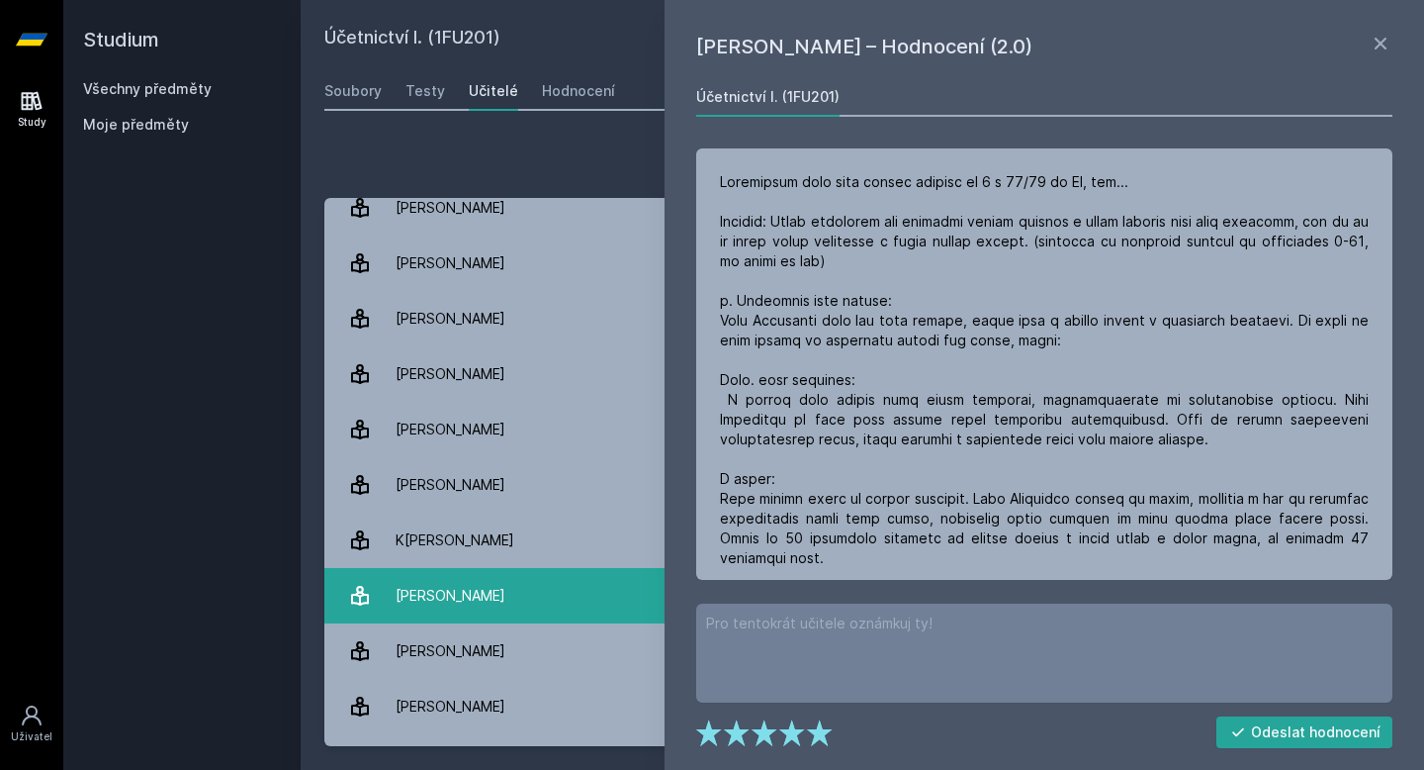
click at [529, 593] on link "K[PERSON_NAME] 8 hodnocení 4.6" at bounding box center [862, 595] width 1076 height 55
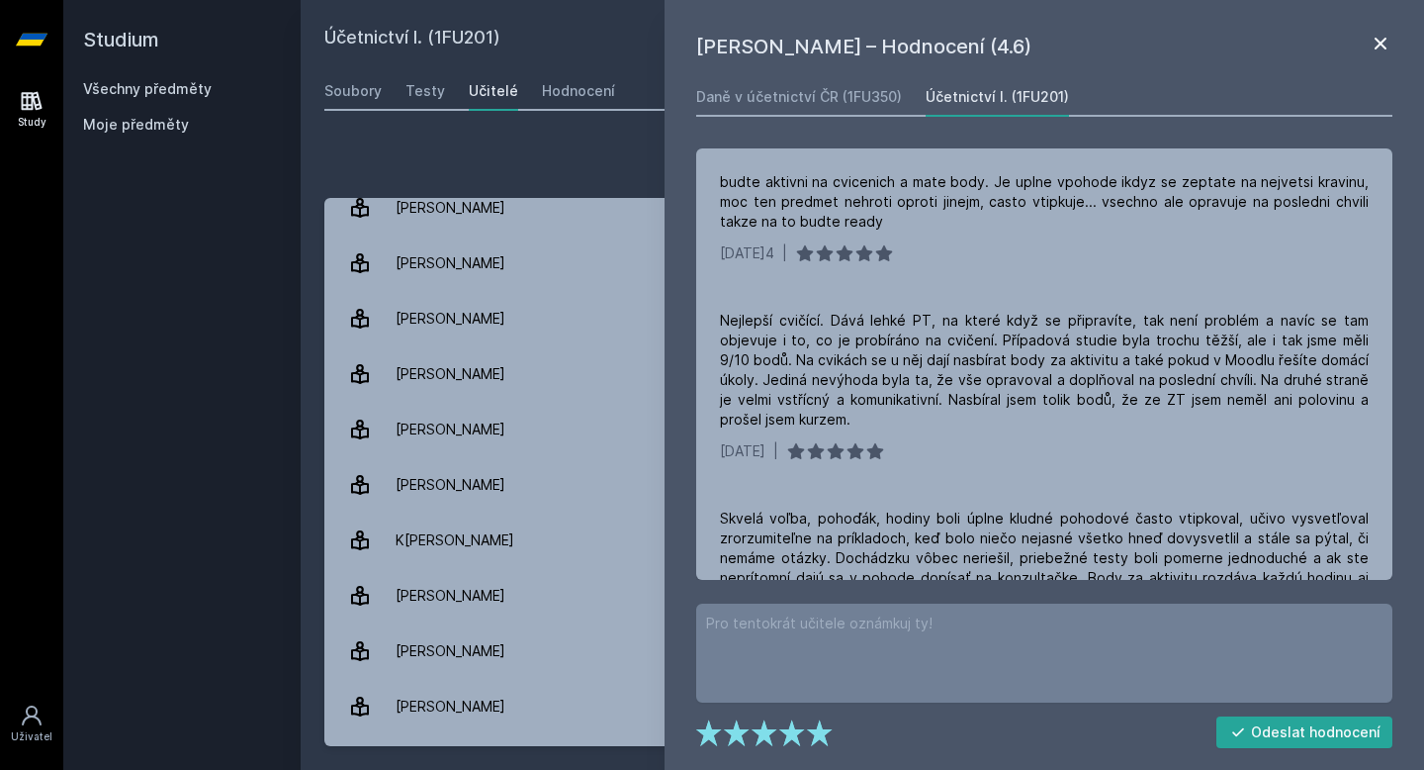
click at [1381, 45] on icon at bounding box center [1381, 44] width 24 height 24
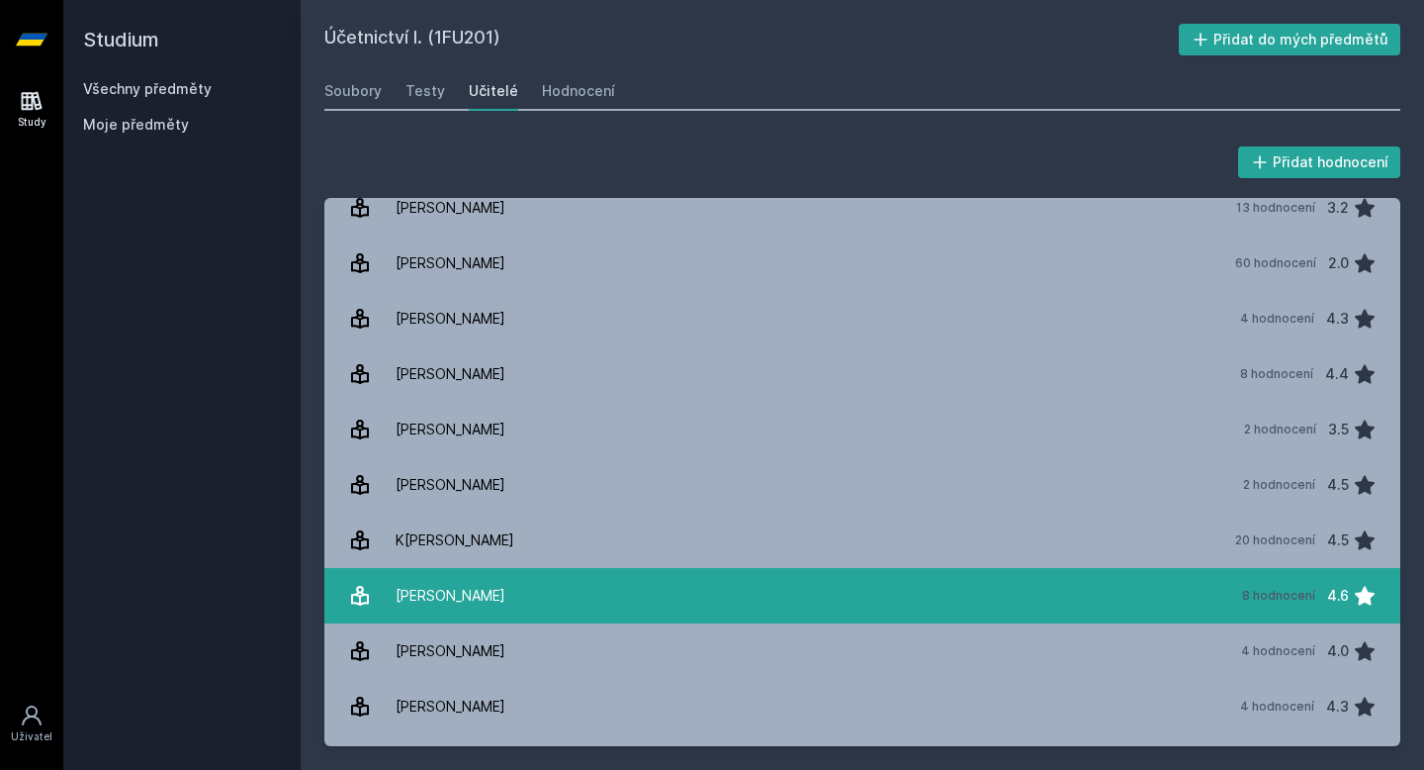
click at [956, 590] on link "K[PERSON_NAME] 8 hodnocení 4.6" at bounding box center [862, 595] width 1076 height 55
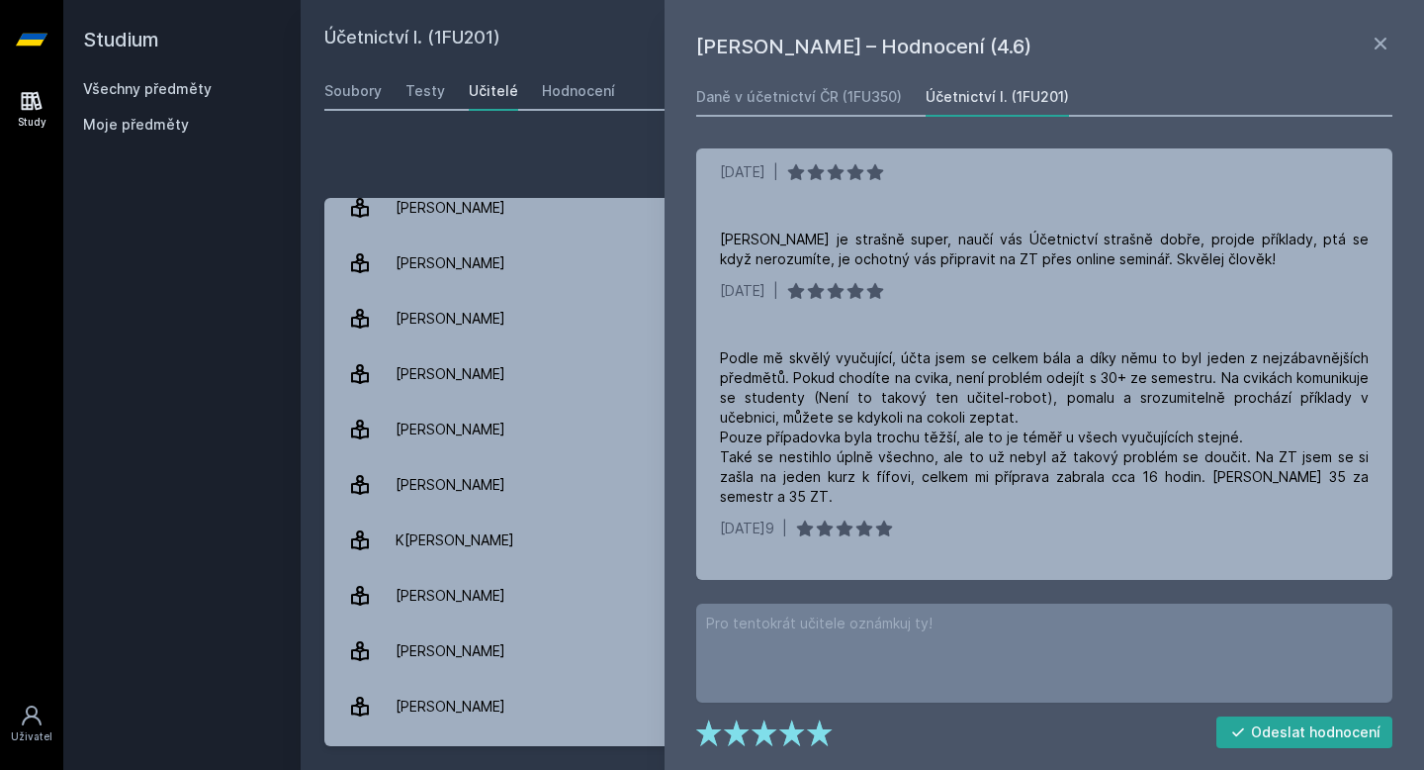
scroll to position [963, 0]
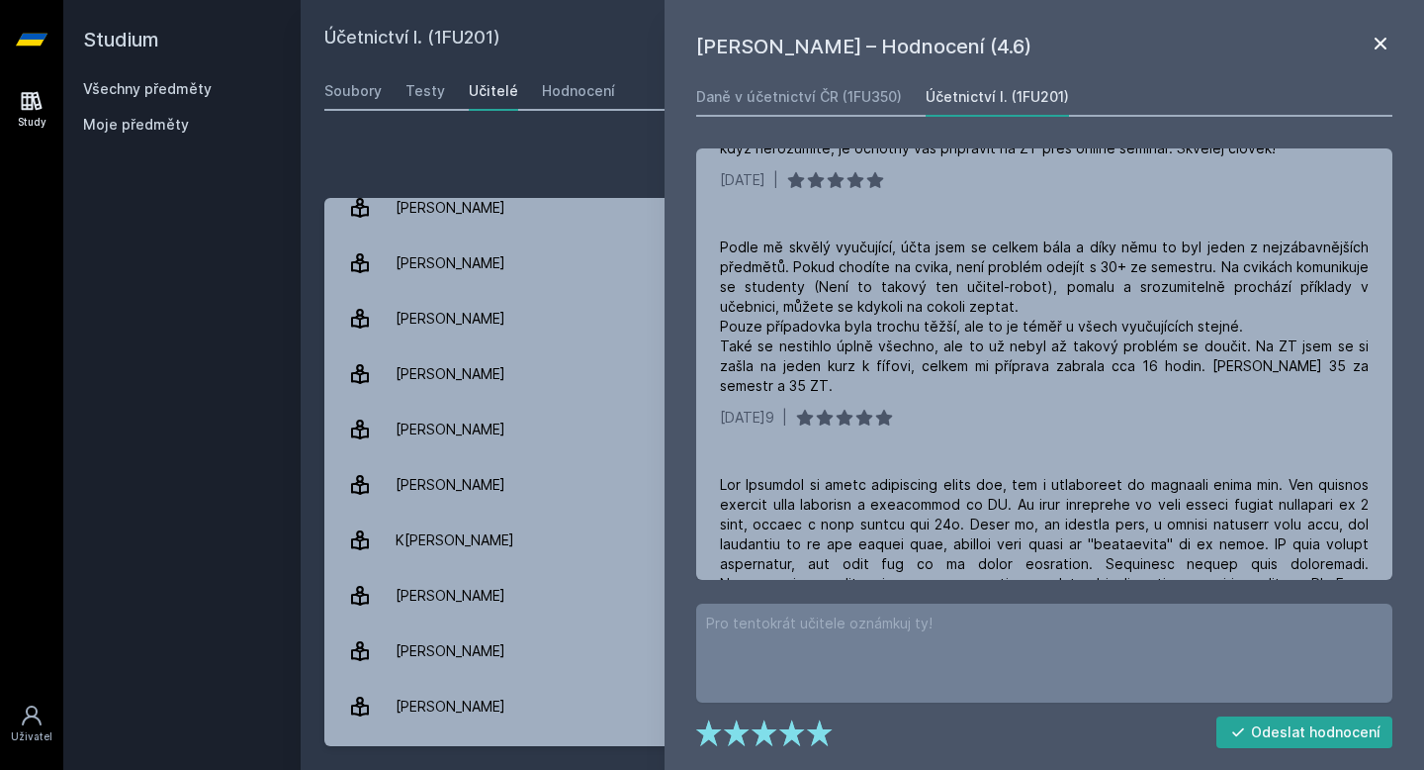
click at [1380, 52] on icon at bounding box center [1381, 44] width 24 height 24
